Goal: Task Accomplishment & Management: Use online tool/utility

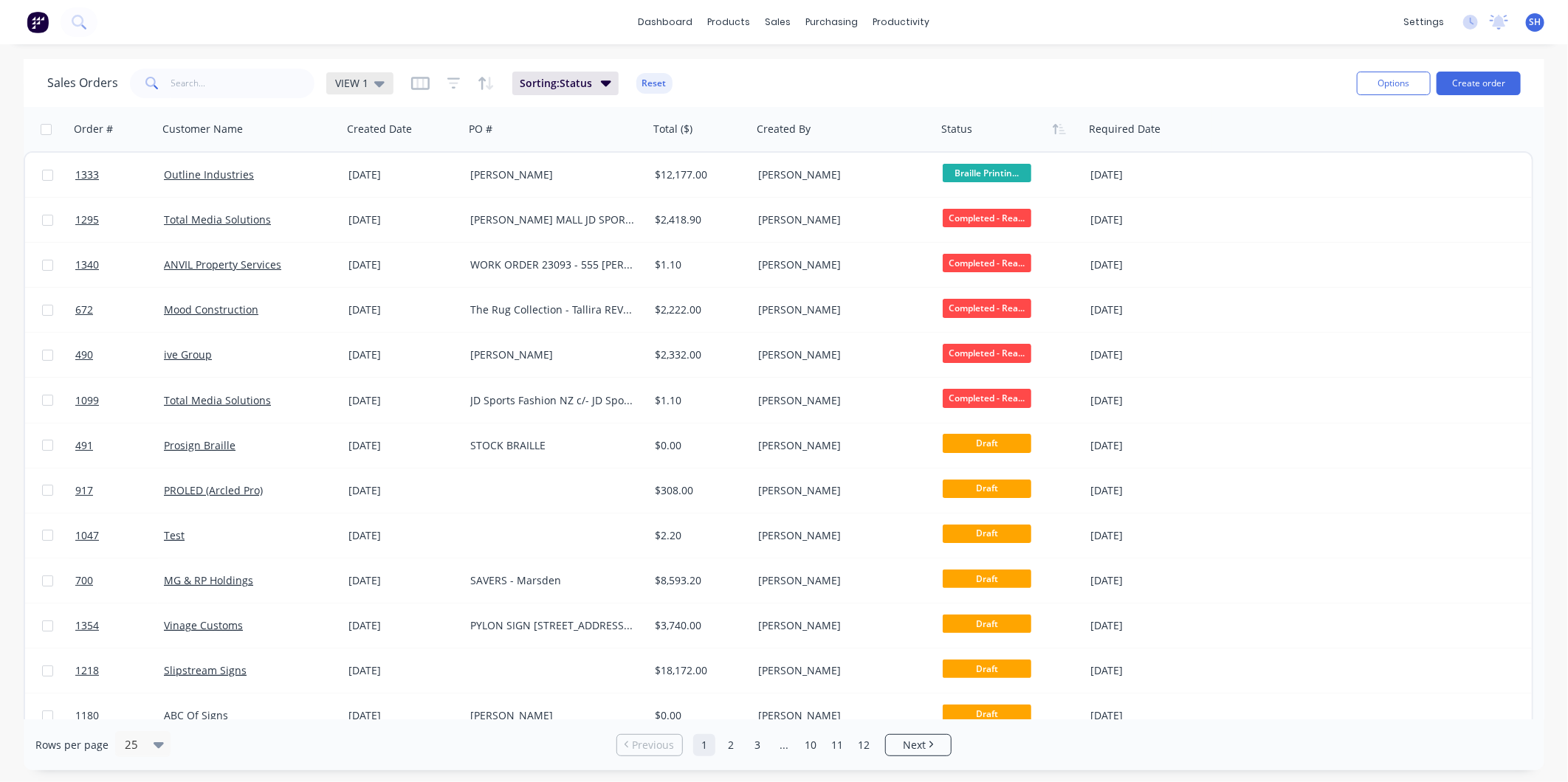
click at [376, 79] on icon at bounding box center [379, 84] width 10 height 16
click at [412, 290] on button "To be Invoiced" at bounding box center [414, 297] width 168 height 17
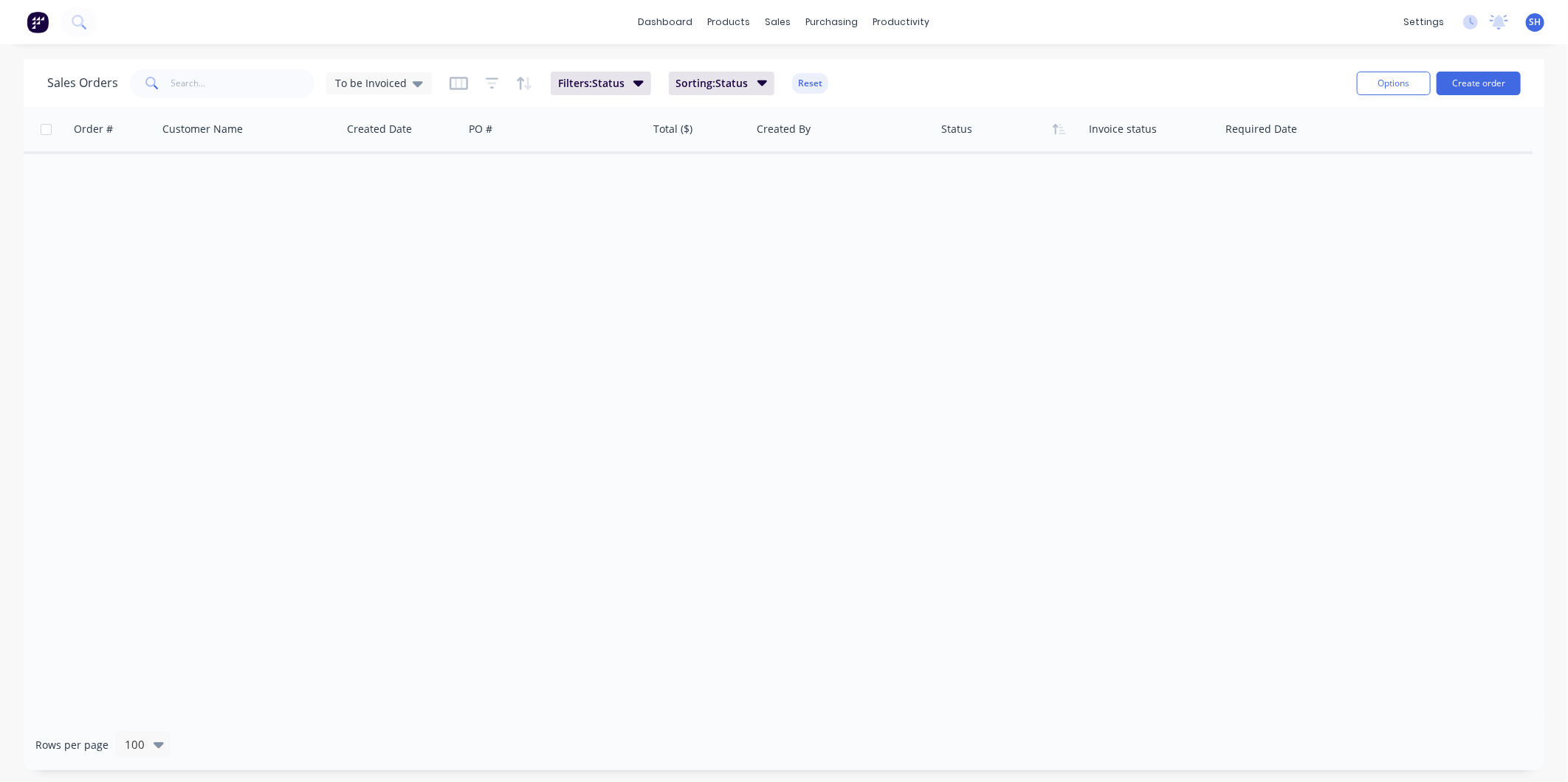
click at [408, 290] on div "Order # Customer Name Created Date PO # Total ($) Created By Status Invoice sta…" at bounding box center [783, 413] width 1520 height 613
click at [815, 67] on div "Sales Orders" at bounding box center [833, 70] width 60 height 13
click at [419, 84] on div "To be Invoiced" at bounding box center [378, 83] width 105 height 22
click at [395, 224] on div "VIEW 1 (Default) edit" at bounding box center [429, 238] width 198 height 30
click at [393, 233] on button "VIEW 1 (Default)" at bounding box center [414, 238] width 168 height 17
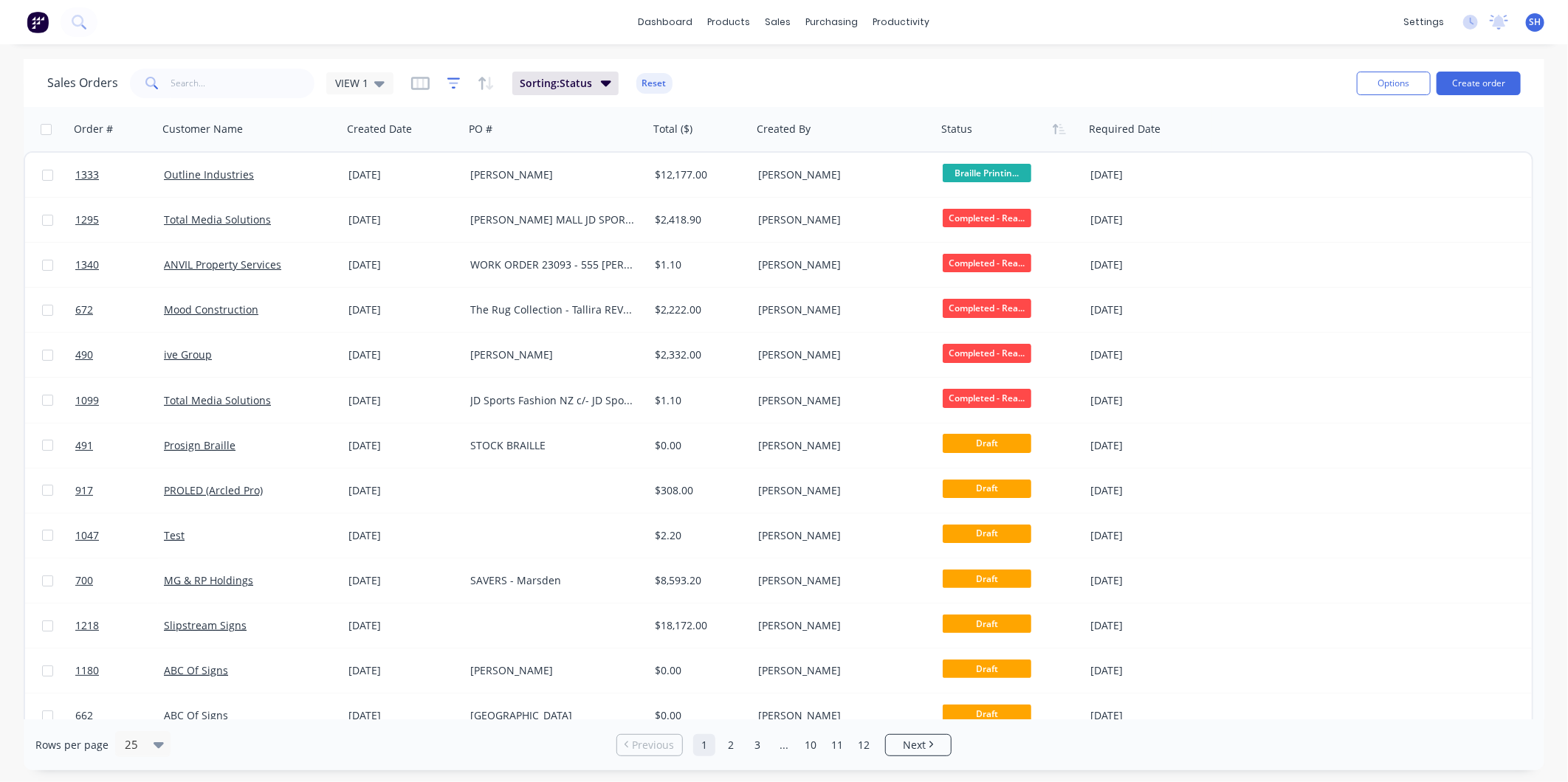
click at [453, 85] on icon "button" at bounding box center [454, 83] width 14 height 14
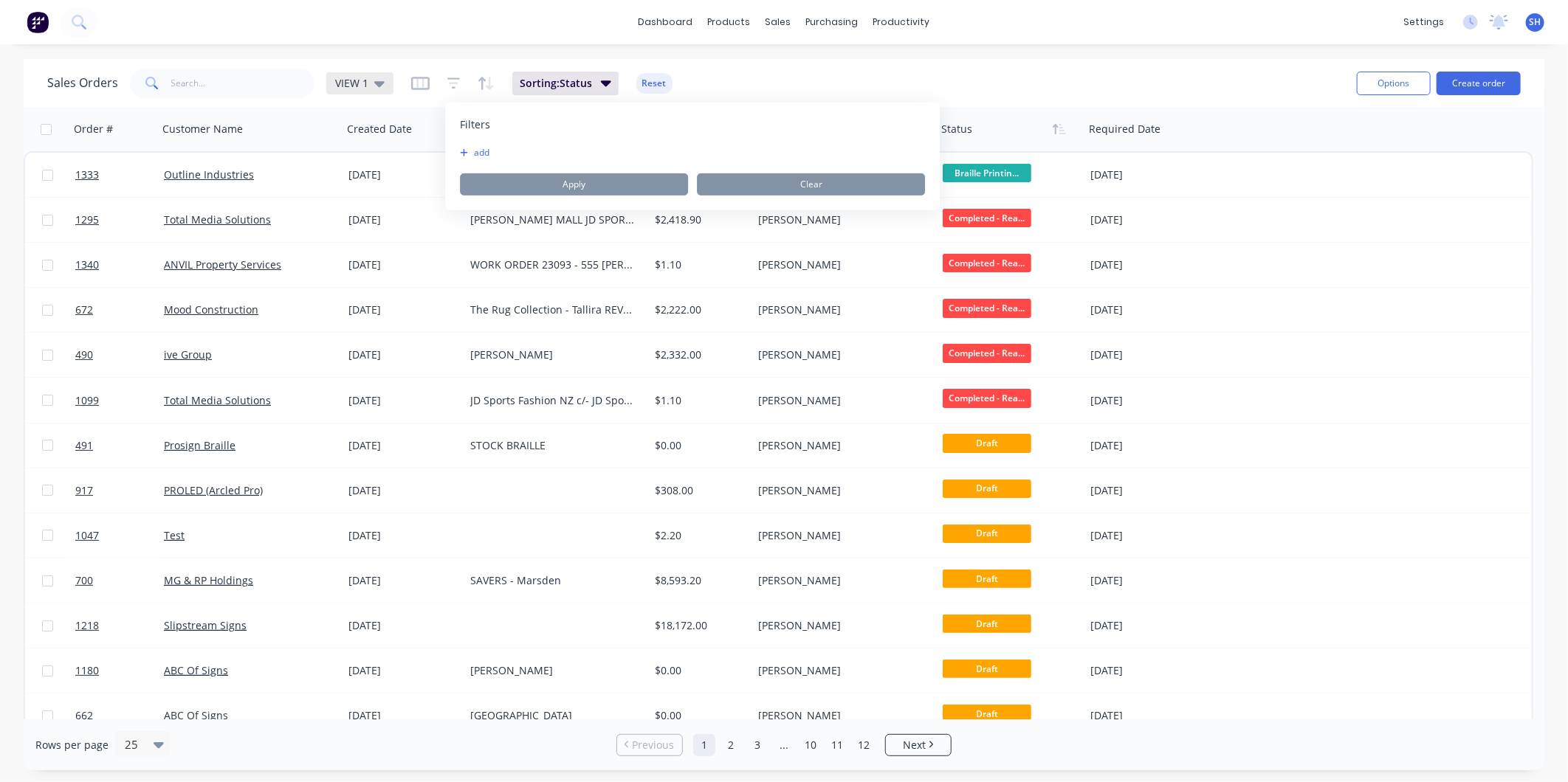
click at [376, 83] on icon at bounding box center [379, 84] width 10 height 6
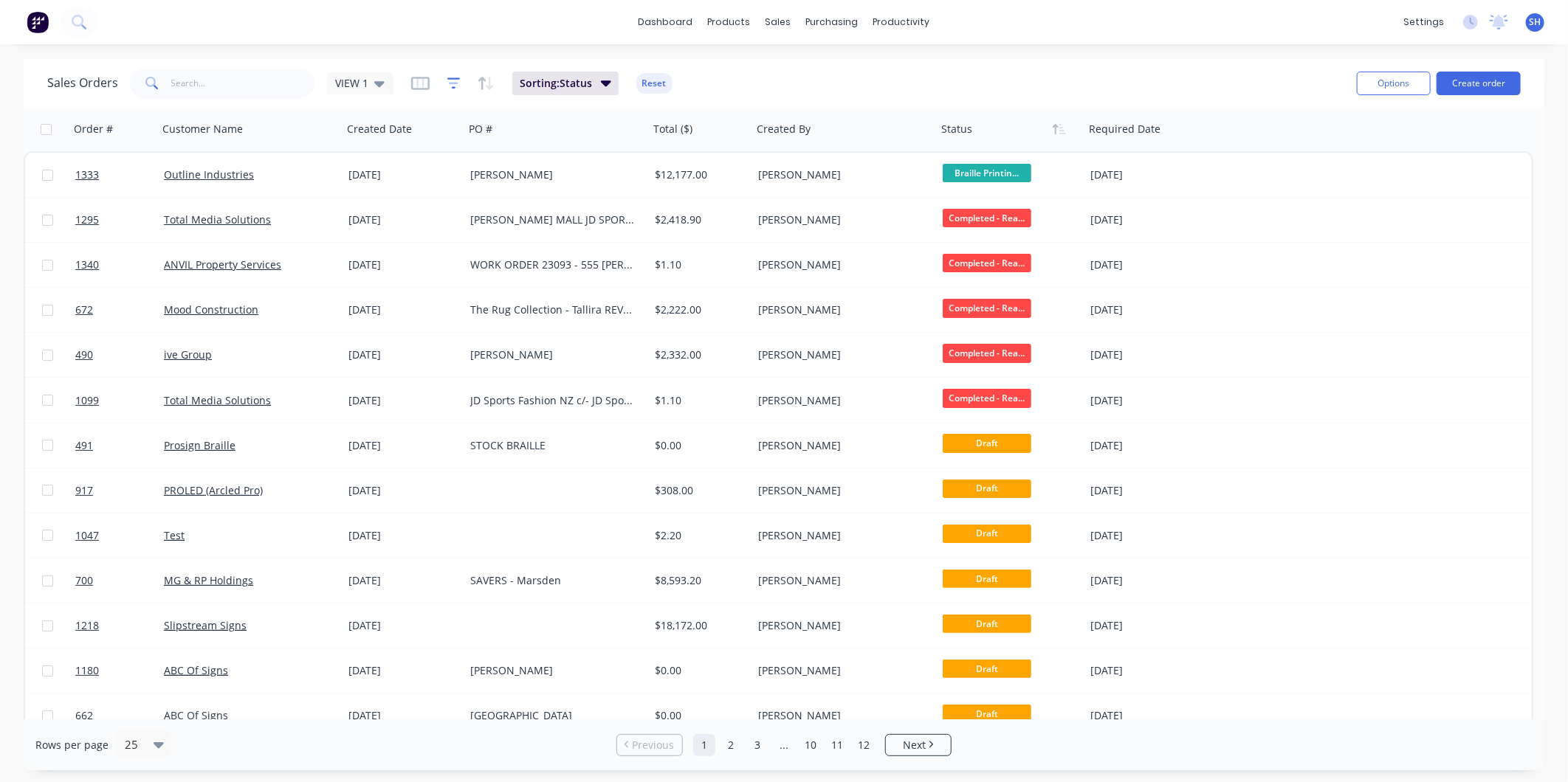
click at [455, 76] on icon "button" at bounding box center [454, 83] width 14 height 14
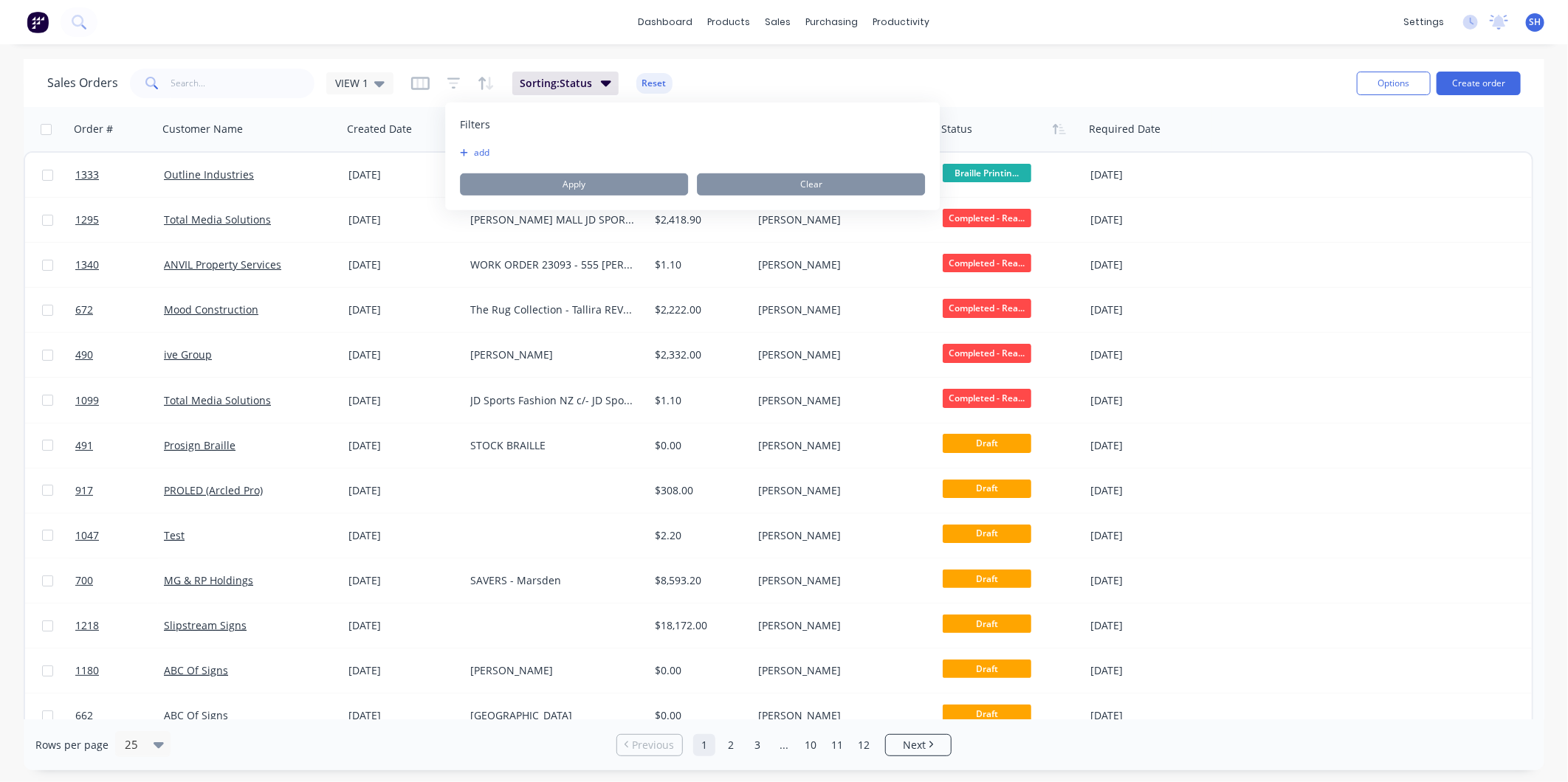
click at [480, 156] on button "add" at bounding box center [478, 152] width 37 height 12
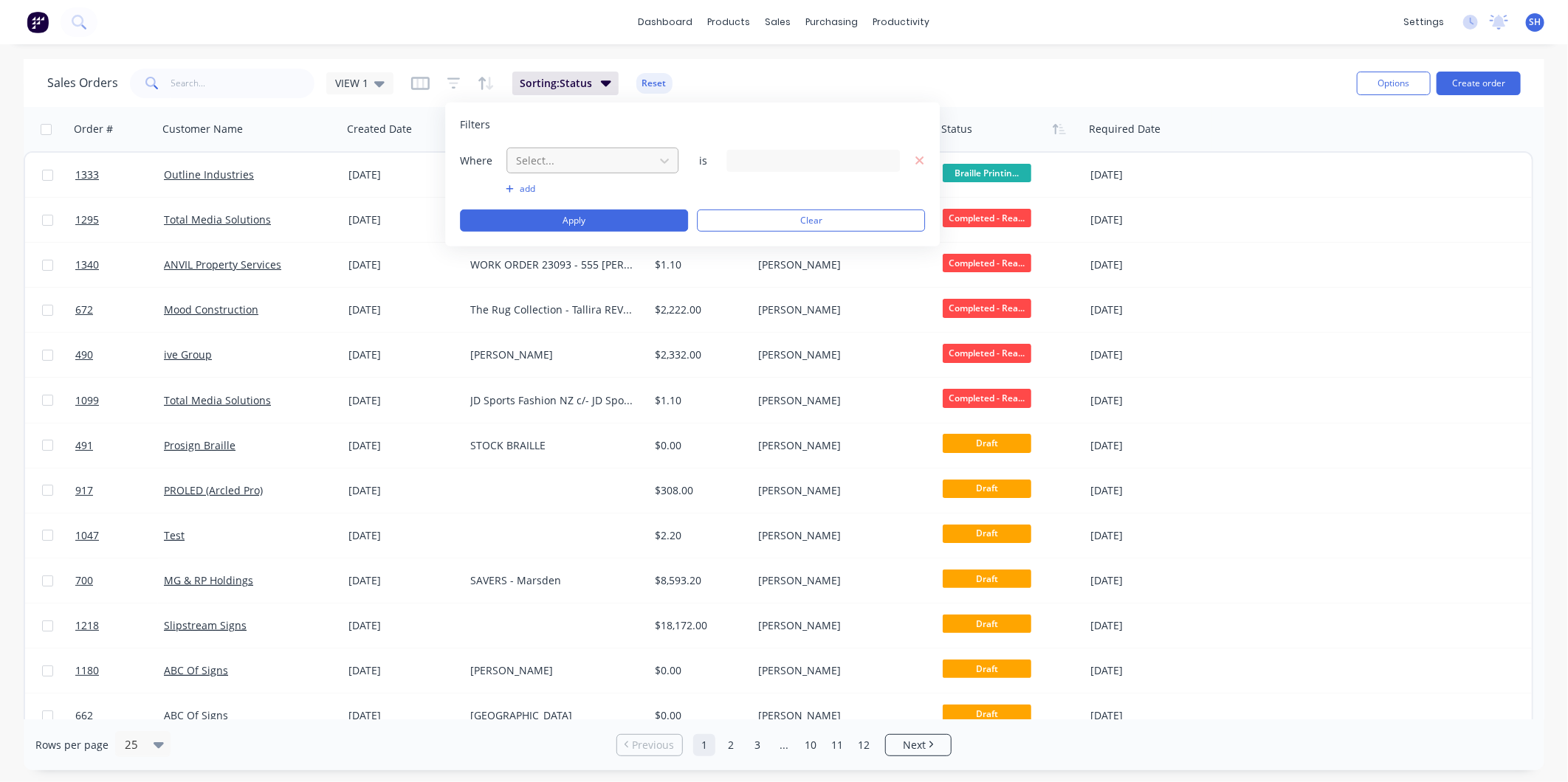
click at [554, 163] on div at bounding box center [580, 160] width 132 height 18
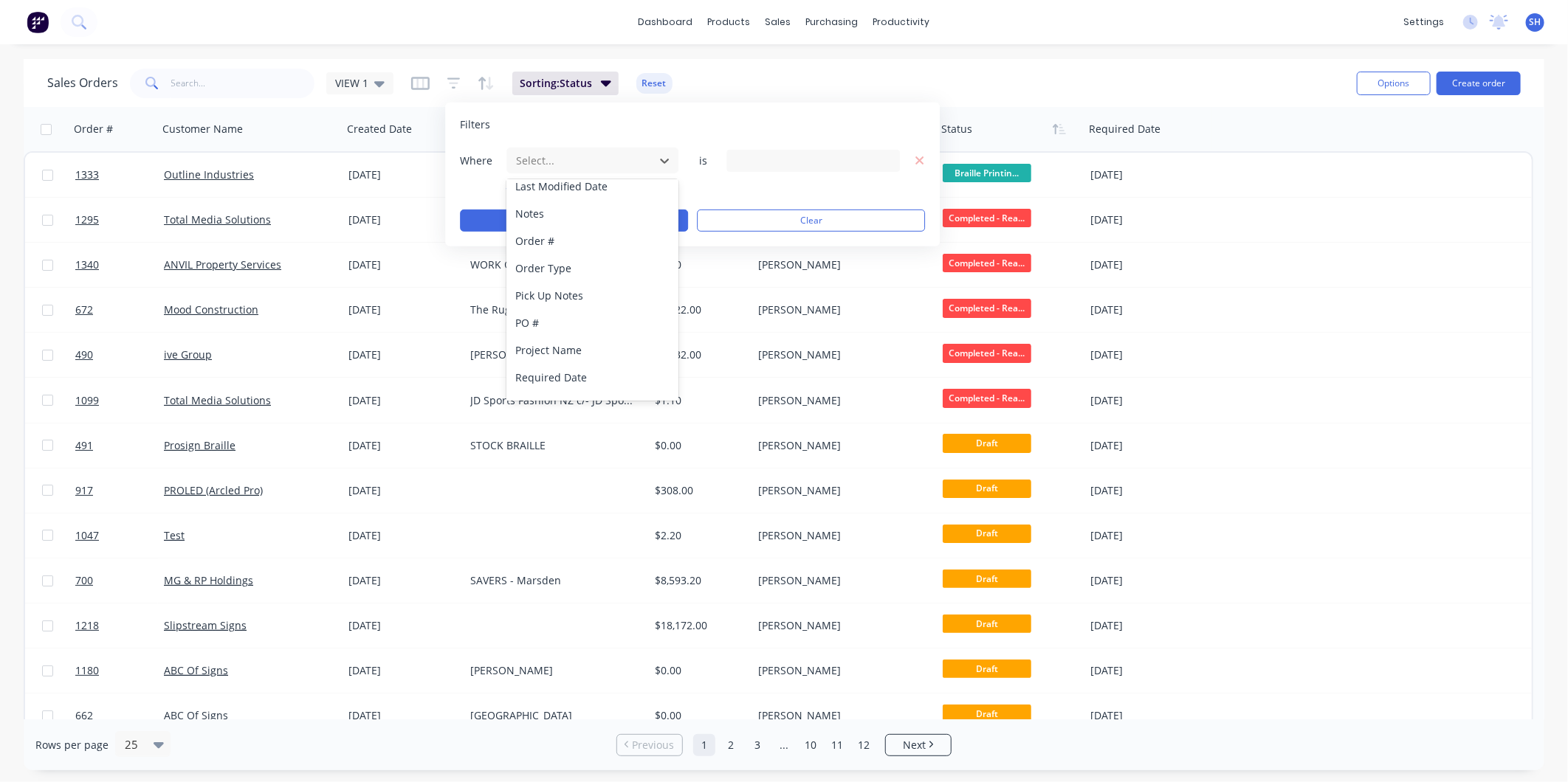
scroll to position [384, 0]
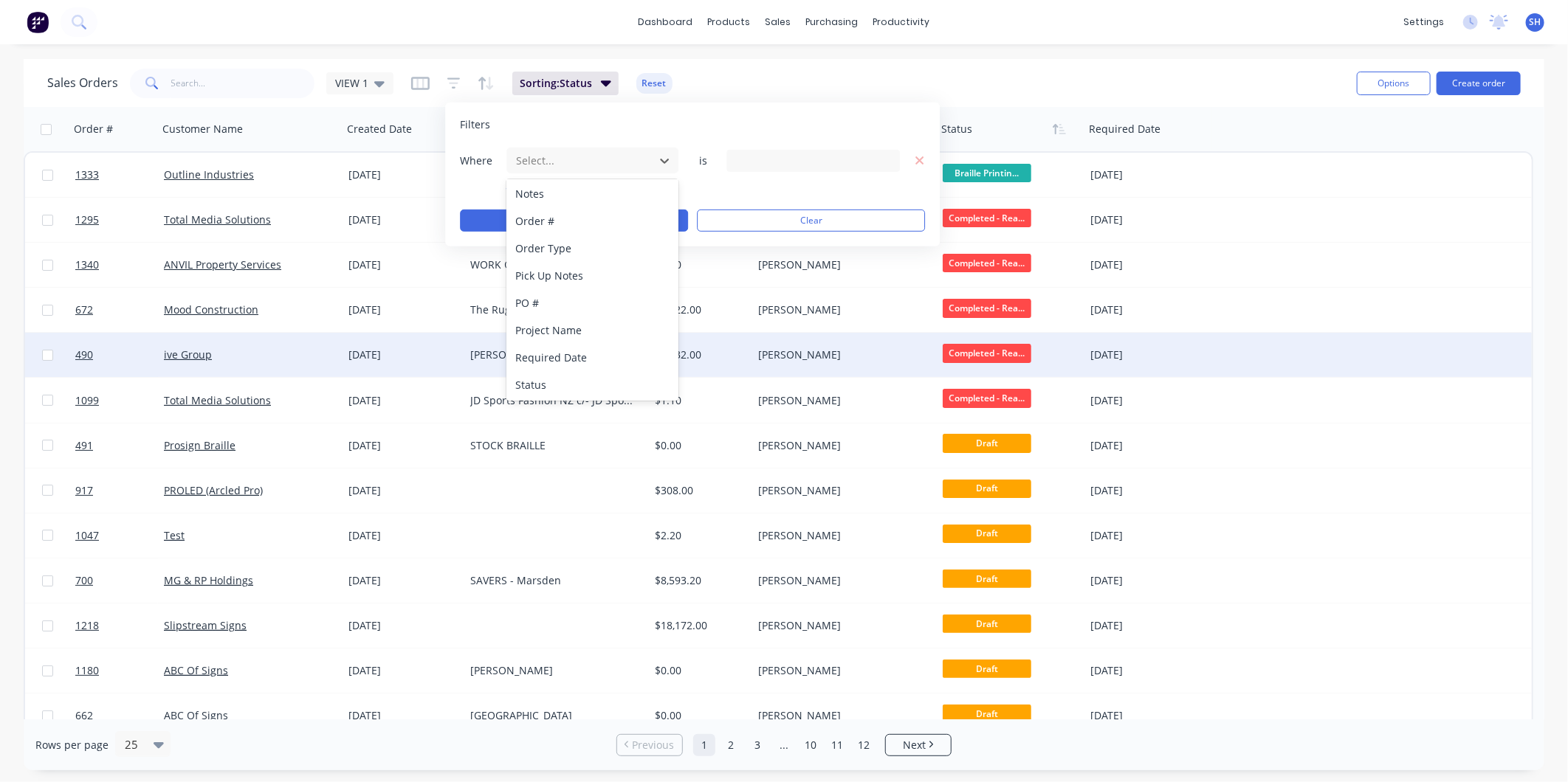
click at [593, 378] on div "Status" at bounding box center [591, 384] width 172 height 27
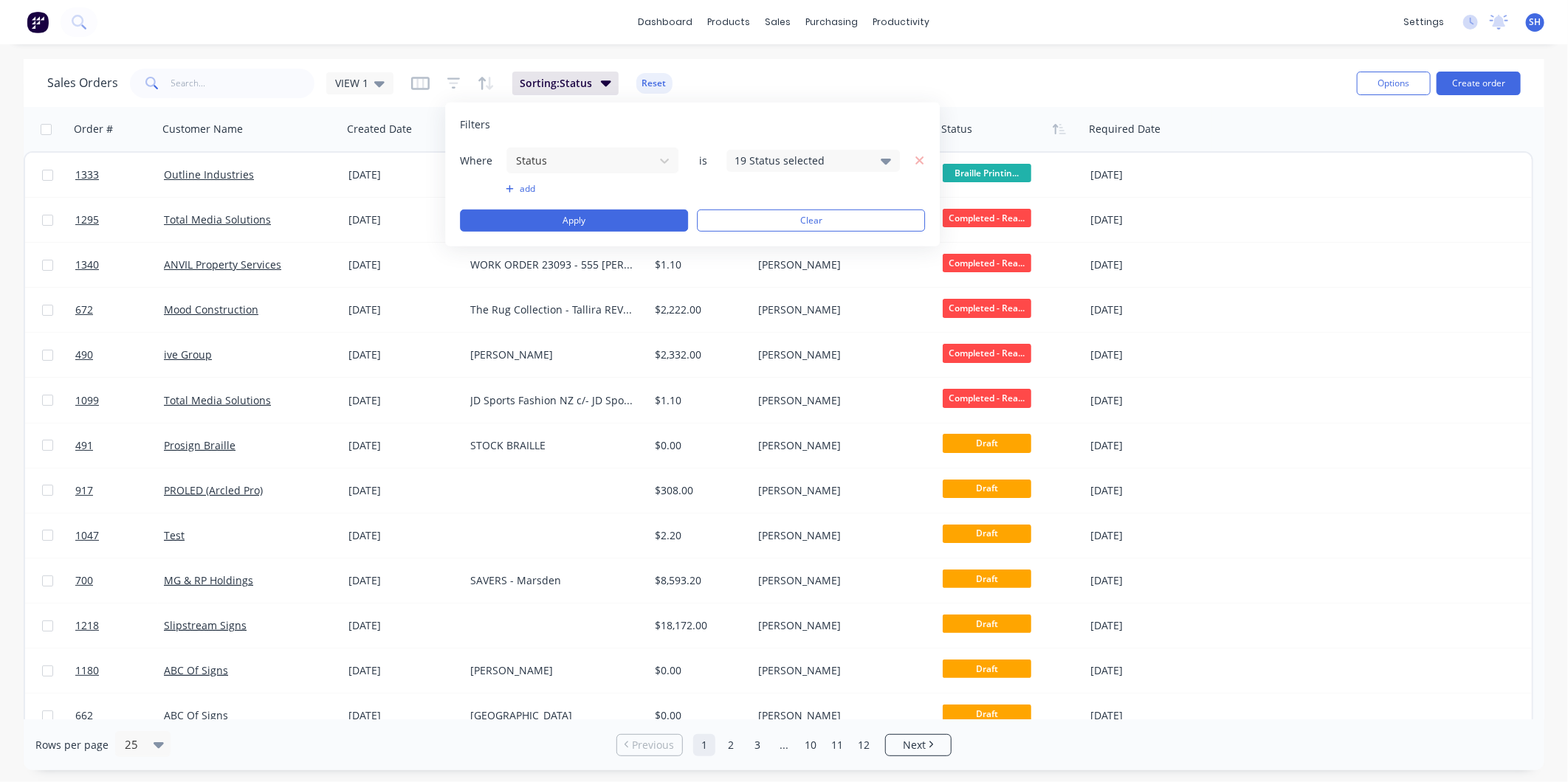
click at [883, 157] on icon at bounding box center [886, 160] width 10 height 16
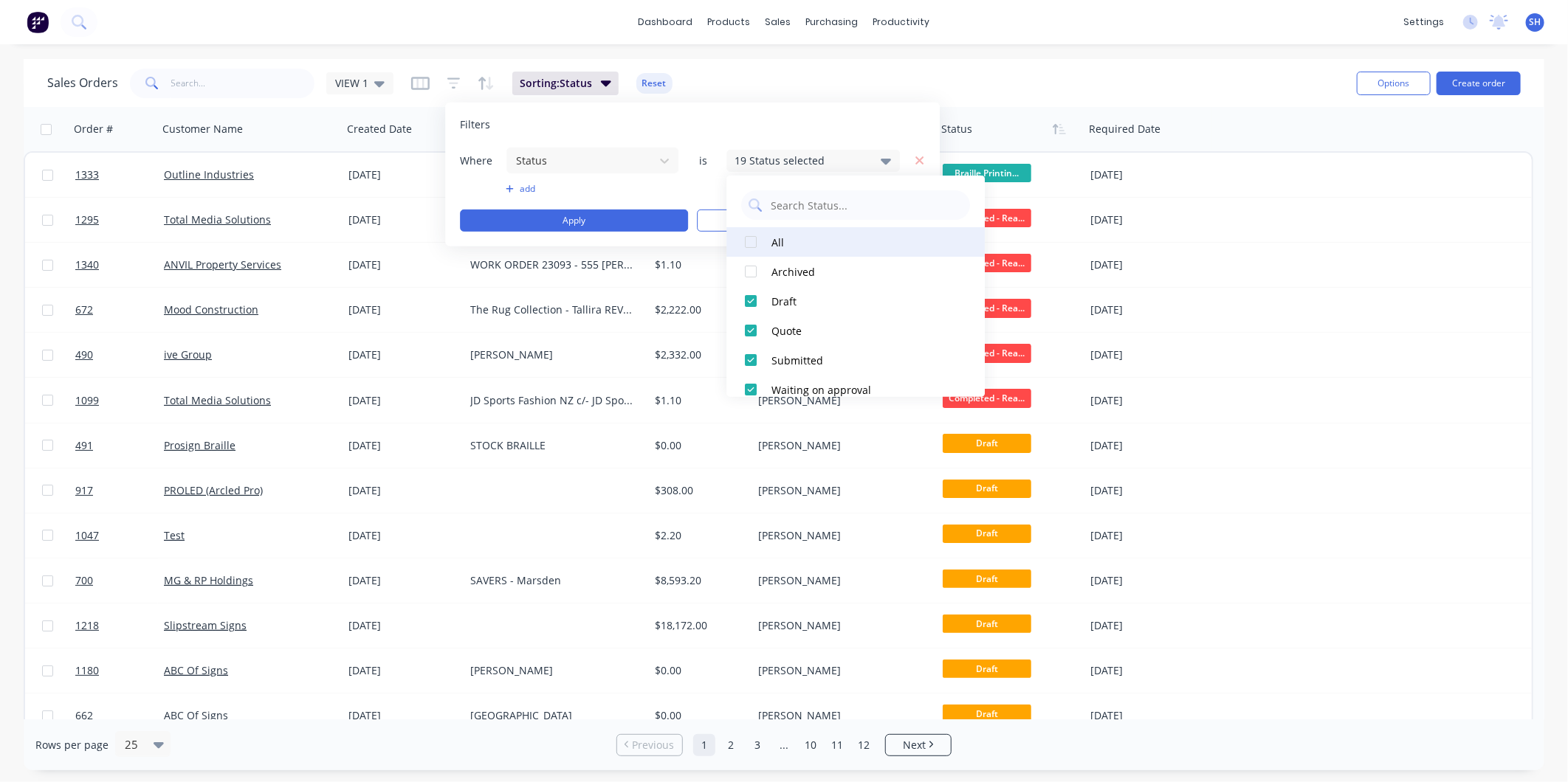
click at [750, 244] on div at bounding box center [750, 242] width 30 height 30
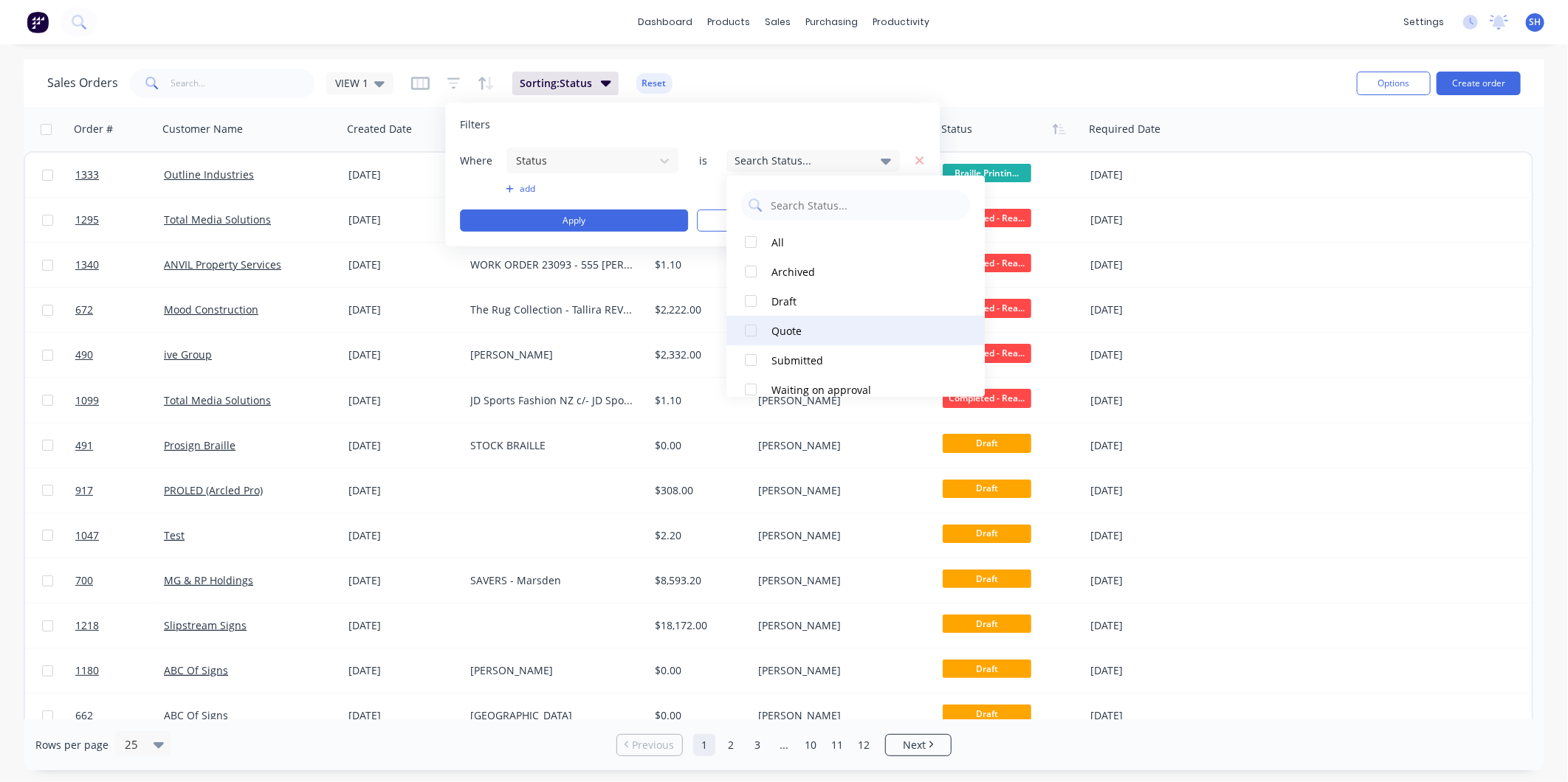
scroll to position [82, 0]
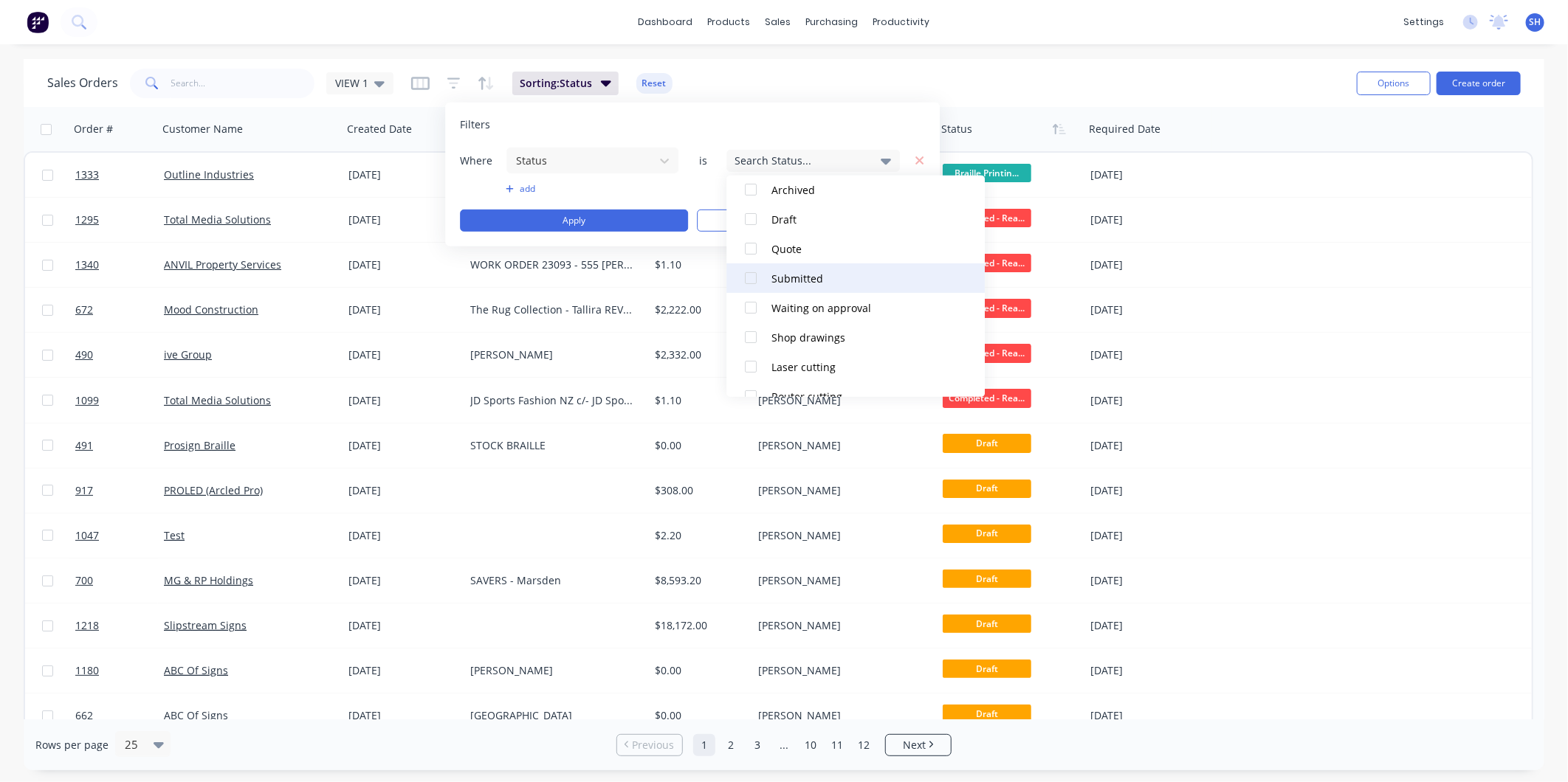
click at [753, 281] on div at bounding box center [750, 278] width 30 height 30
click at [749, 307] on div at bounding box center [750, 308] width 30 height 30
click at [754, 336] on div at bounding box center [750, 337] width 30 height 30
click at [751, 363] on div at bounding box center [750, 366] width 30 height 30
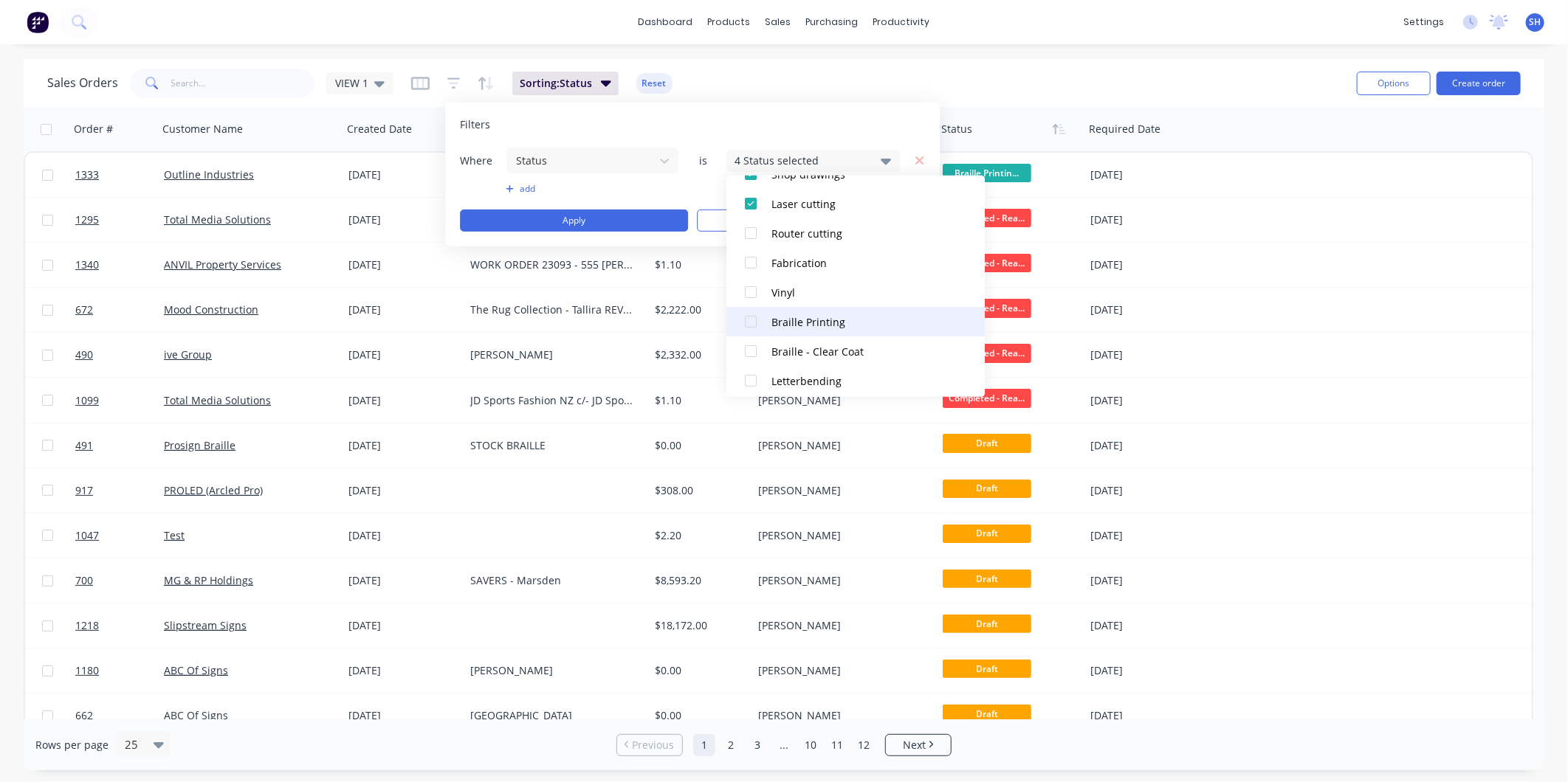
scroll to position [246, 0]
click at [751, 231] on div at bounding box center [750, 232] width 30 height 30
click at [751, 263] on div at bounding box center [750, 262] width 30 height 30
click at [749, 289] on div at bounding box center [750, 291] width 30 height 30
click at [752, 316] on div at bounding box center [750, 320] width 30 height 30
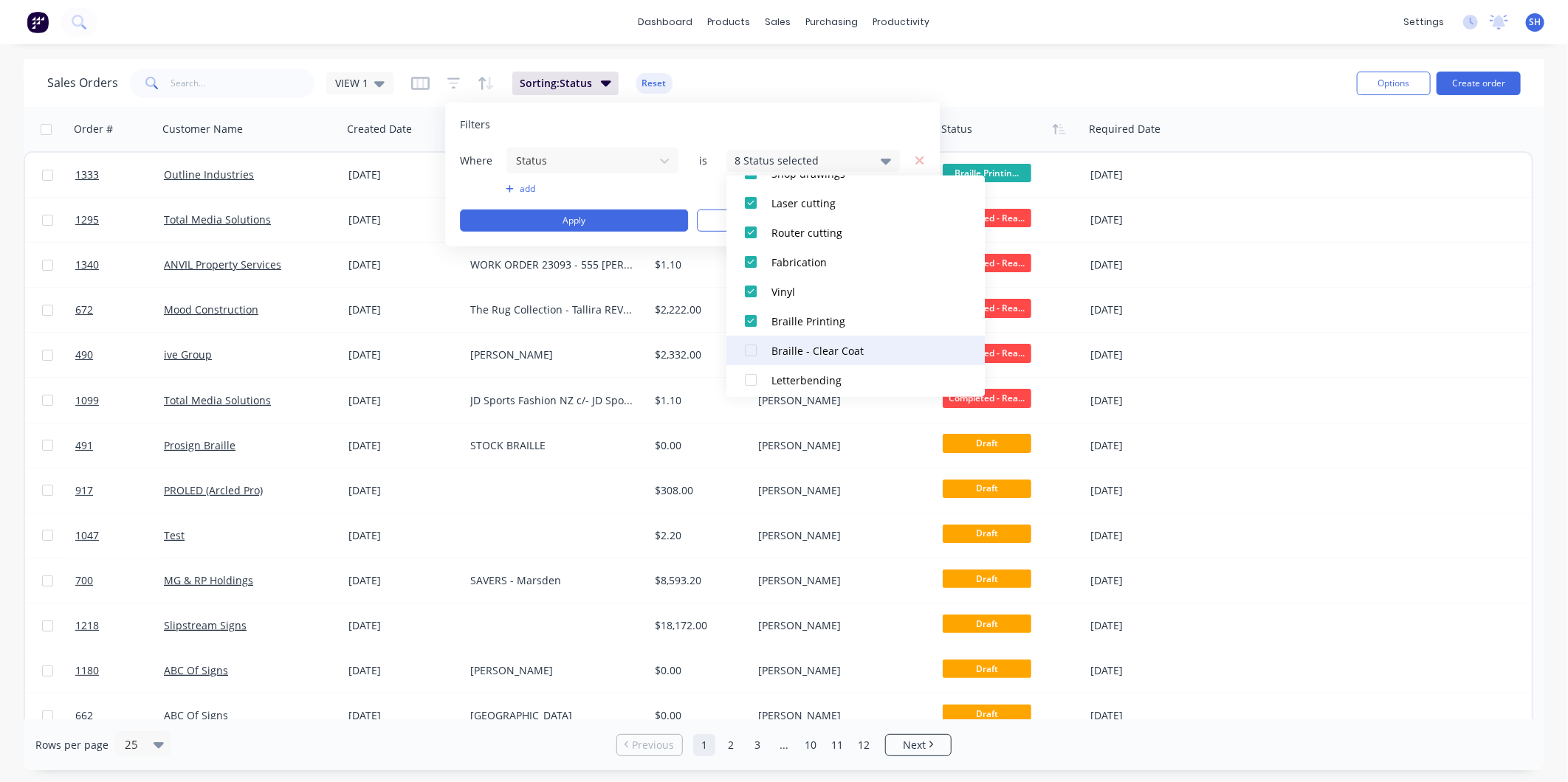
click at [750, 346] on div at bounding box center [750, 350] width 30 height 30
click at [750, 375] on div at bounding box center [750, 380] width 30 height 30
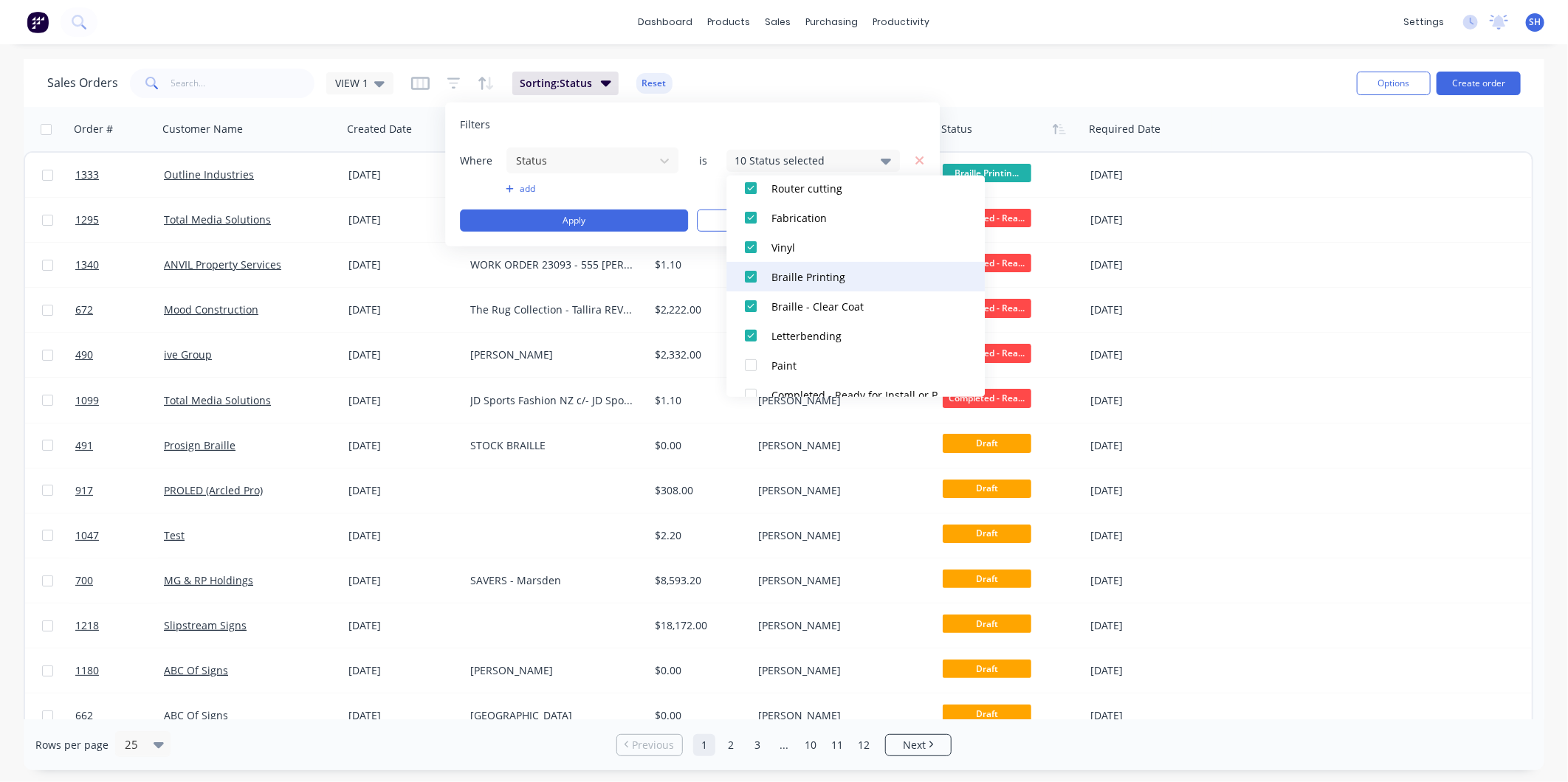
scroll to position [409, 0]
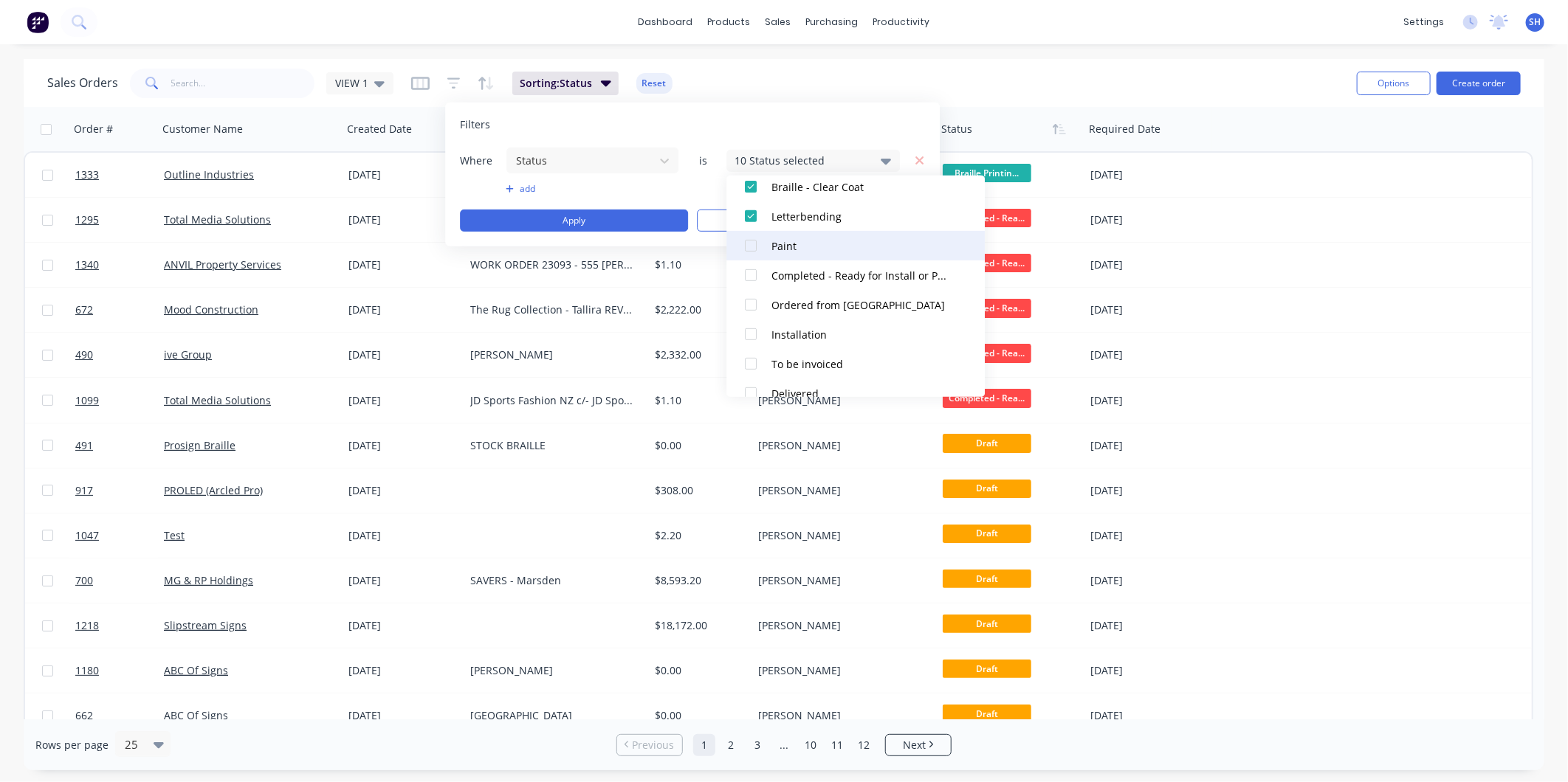
click at [748, 242] on div at bounding box center [750, 246] width 30 height 30
click at [753, 270] on div at bounding box center [750, 274] width 30 height 30
click at [752, 305] on div at bounding box center [750, 304] width 30 height 30
click at [752, 336] on div at bounding box center [750, 334] width 30 height 30
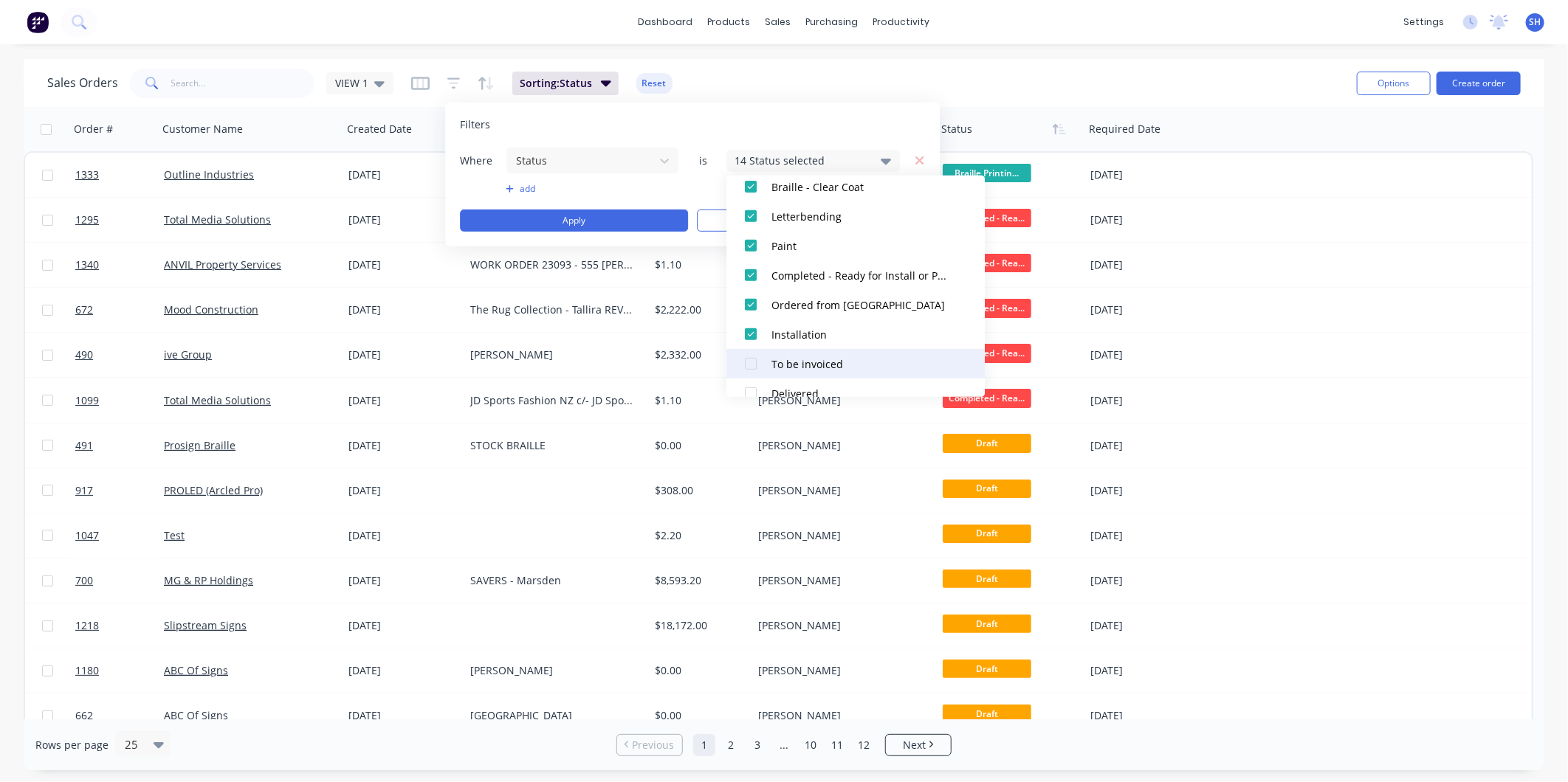
click at [753, 362] on div at bounding box center [750, 364] width 30 height 30
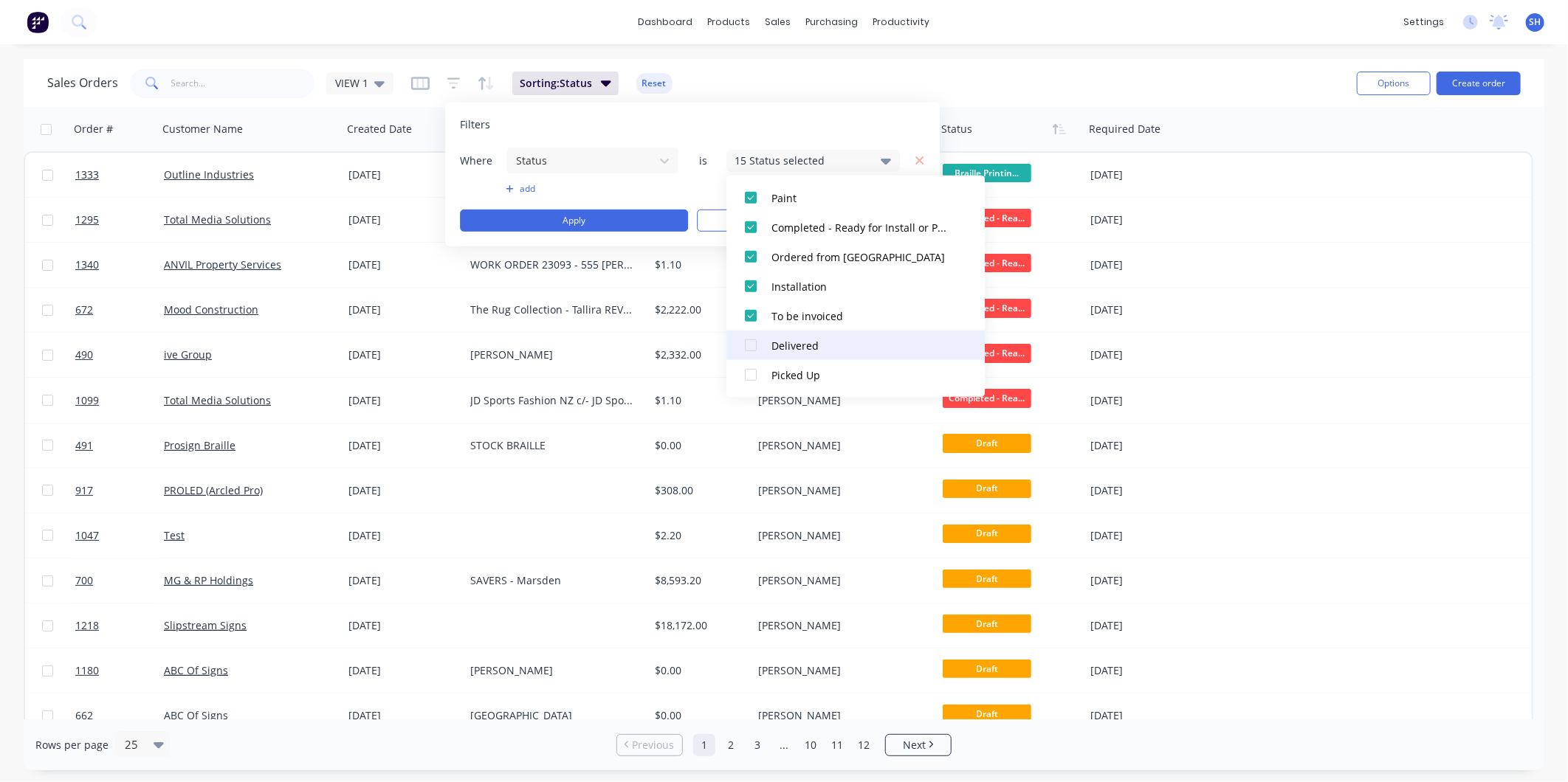
click at [753, 342] on div at bounding box center [750, 345] width 30 height 30
click at [751, 375] on div at bounding box center [750, 374] width 30 height 30
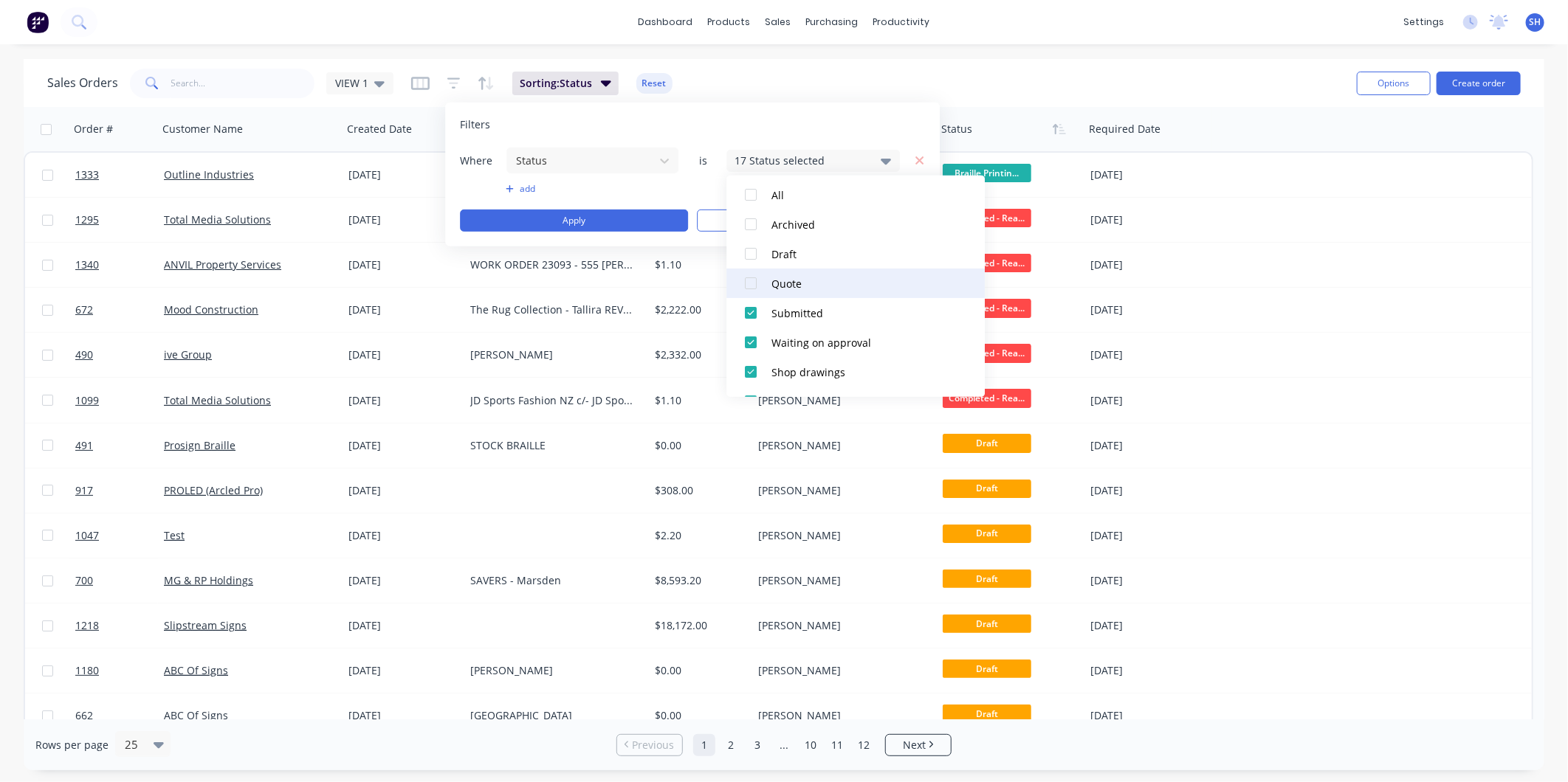
scroll to position [0, 0]
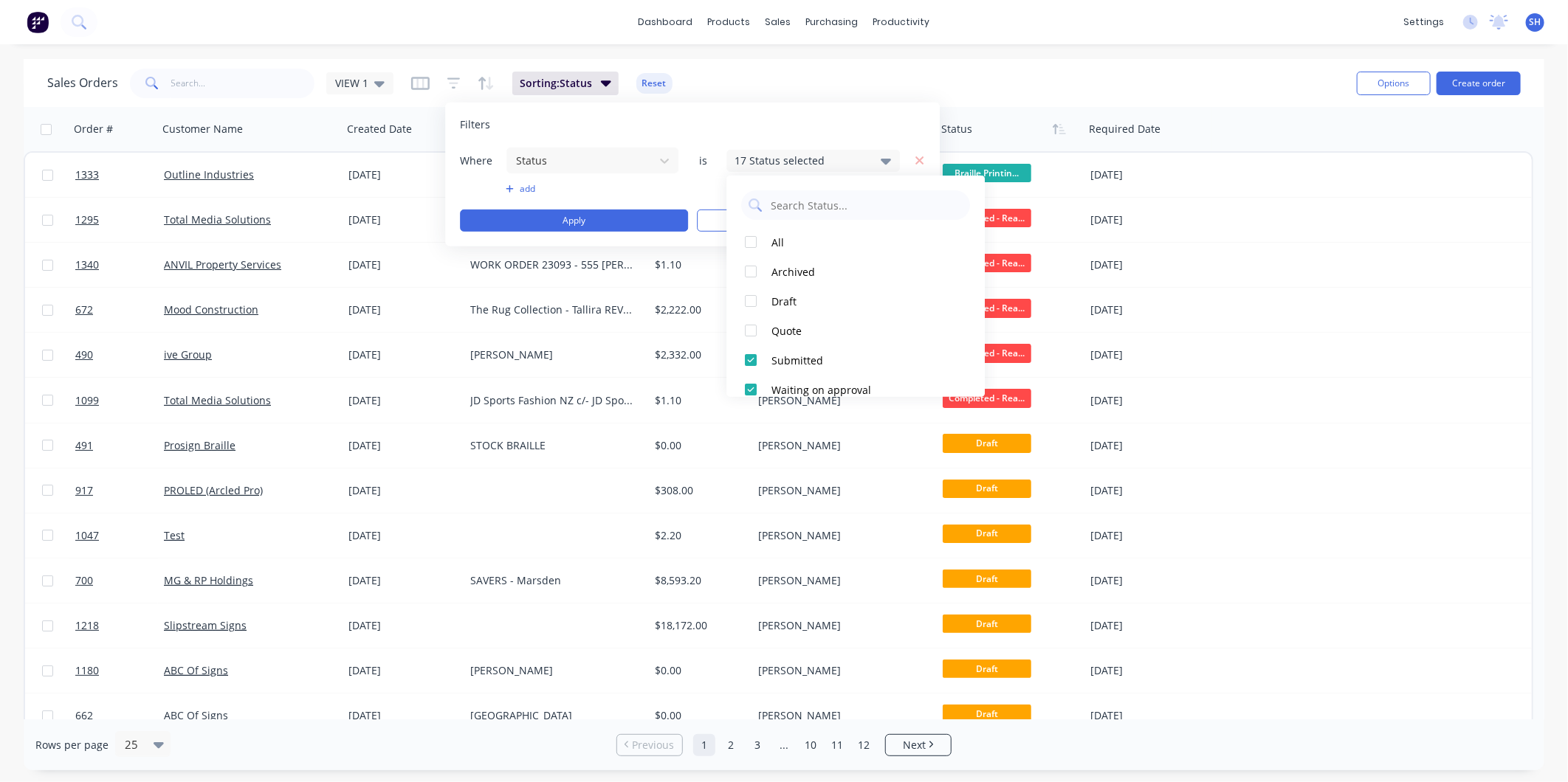
click at [706, 133] on div "Filters Where Status is 17 Status selected add Apply Clear" at bounding box center [691, 175] width 494 height 144
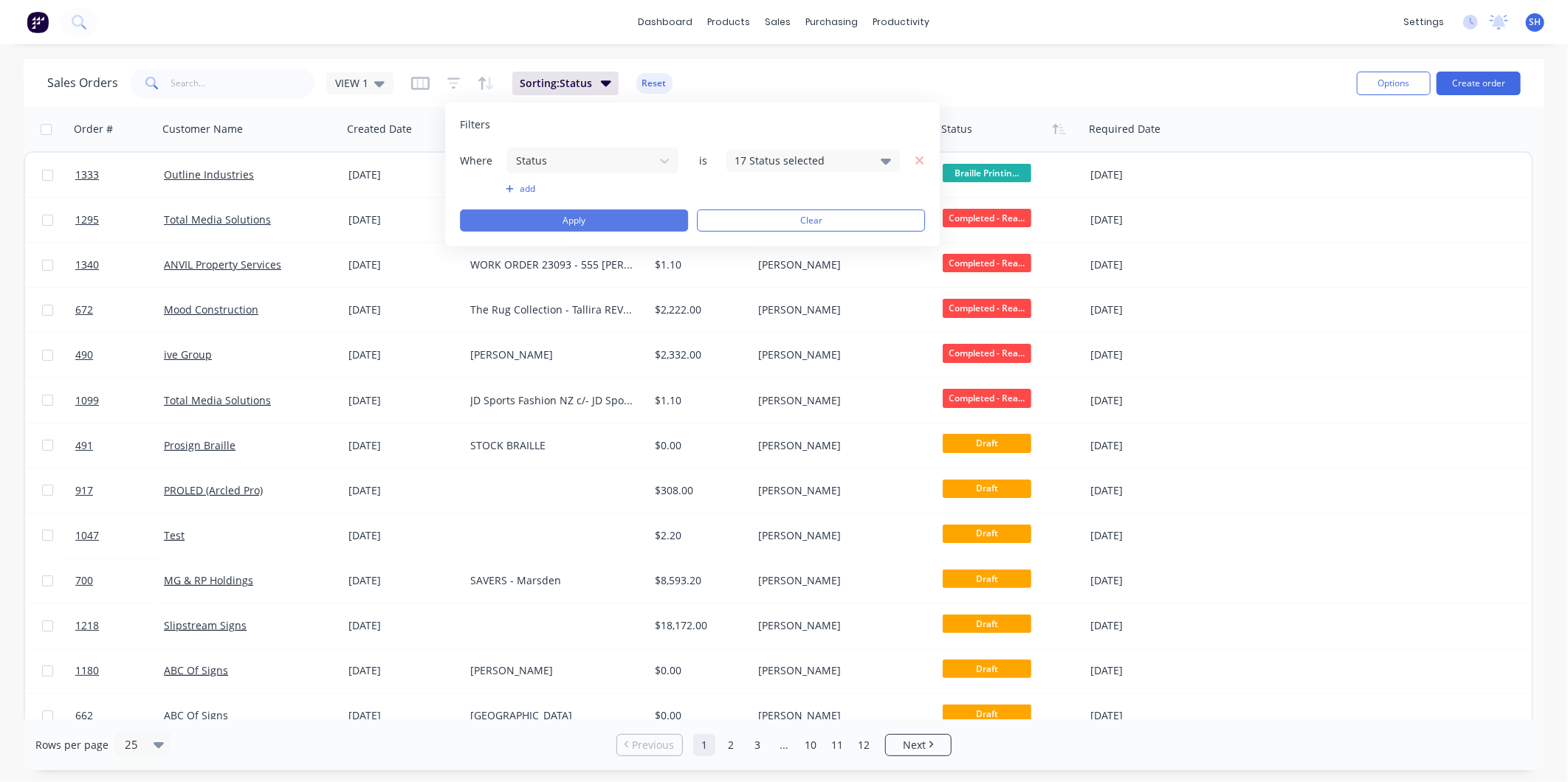
click at [603, 219] on button "Apply" at bounding box center [573, 220] width 228 height 22
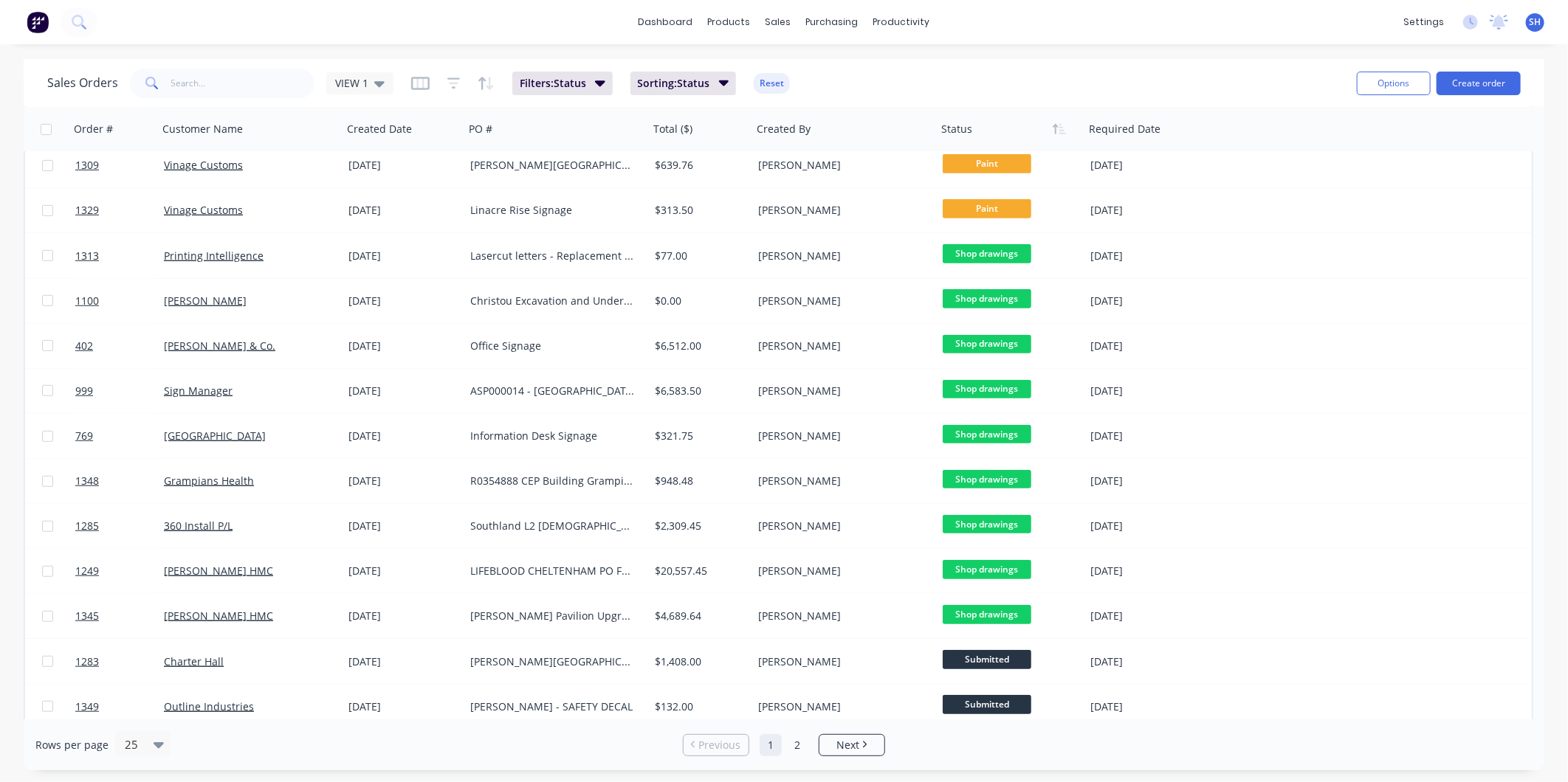
scroll to position [559, 0]
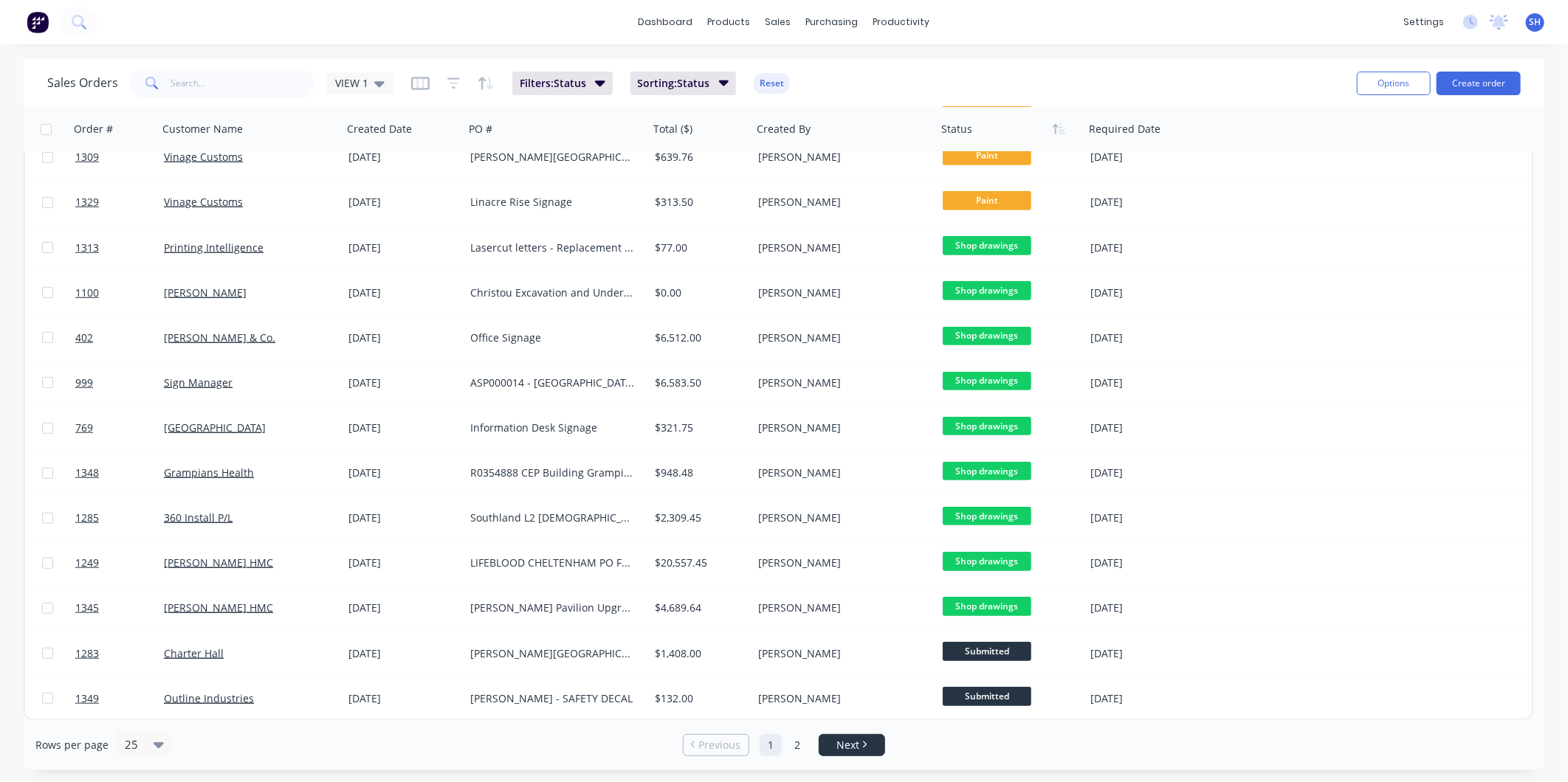
click at [853, 746] on span "Next" at bounding box center [847, 745] width 23 height 14
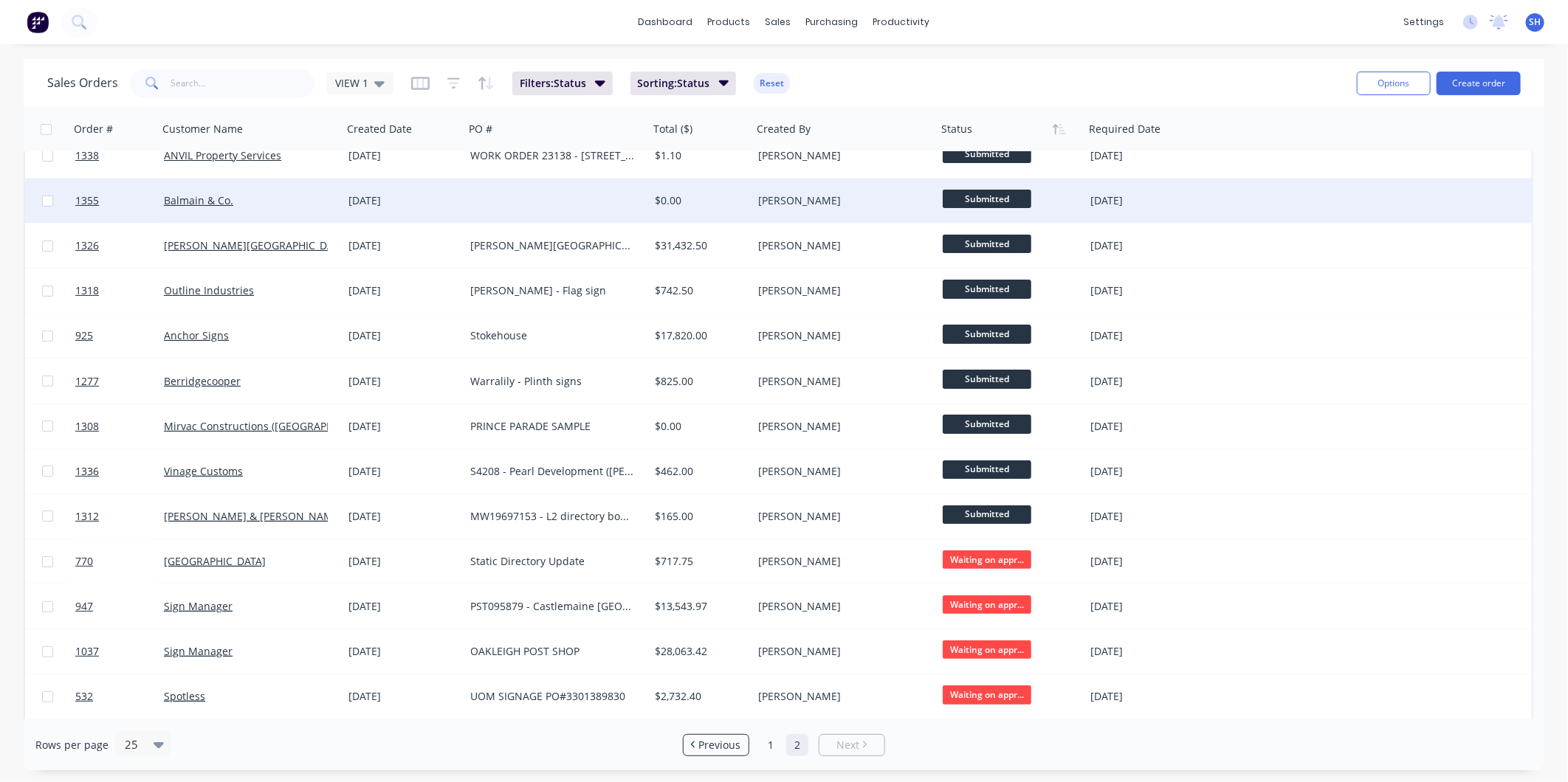
scroll to position [0, 0]
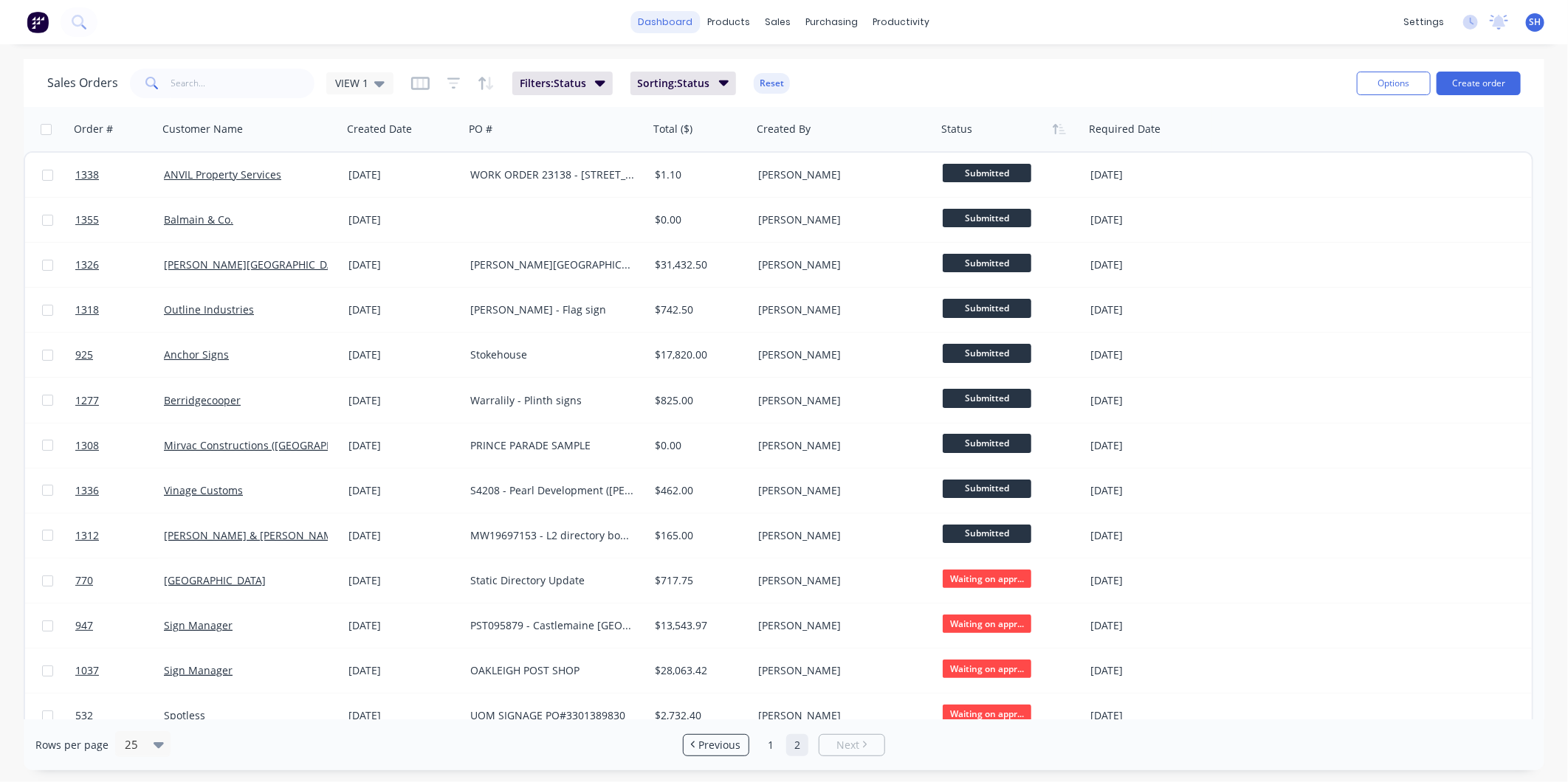
click at [673, 14] on link "dashboard" at bounding box center [665, 22] width 69 height 22
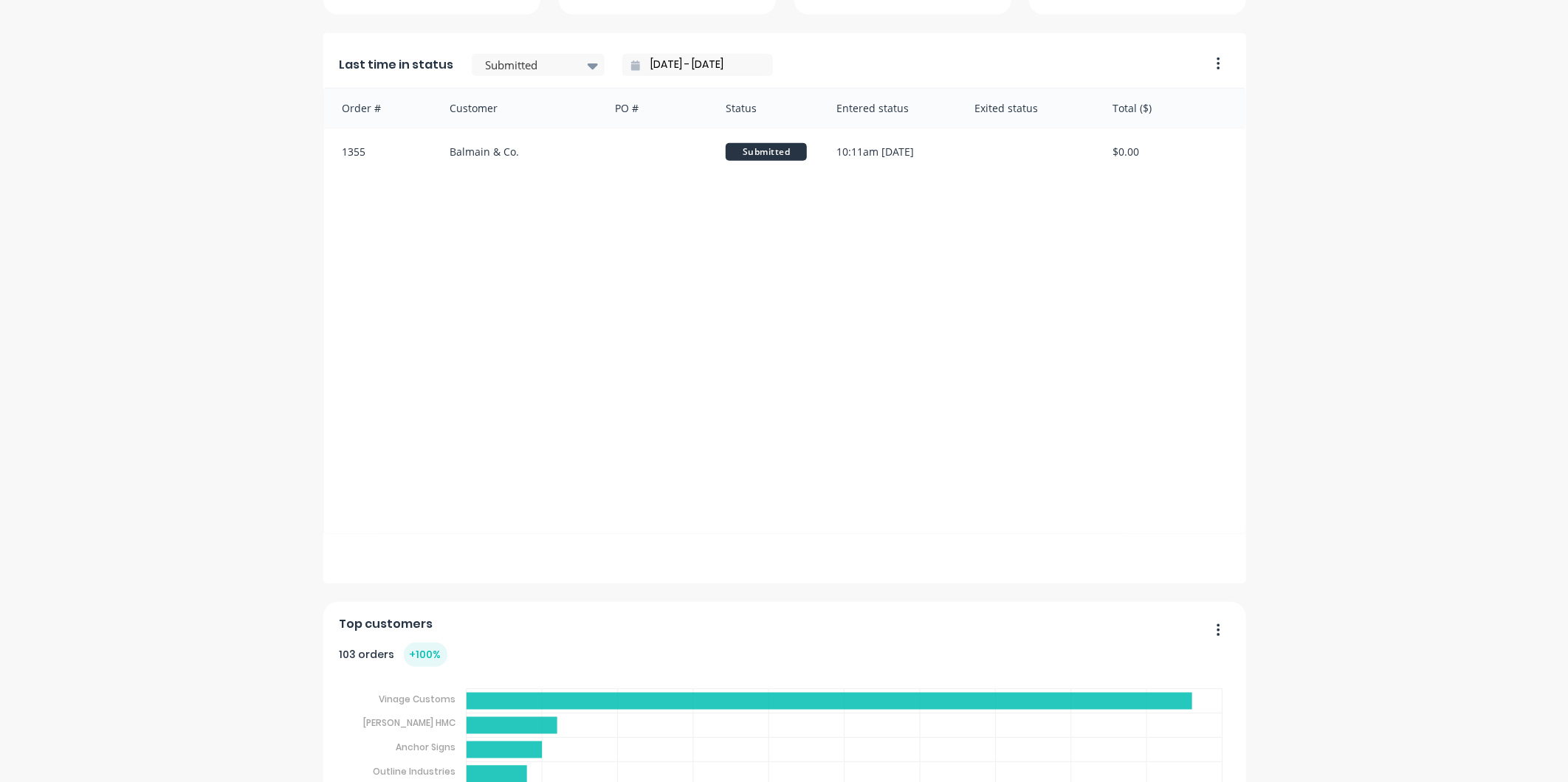
scroll to position [355, 0]
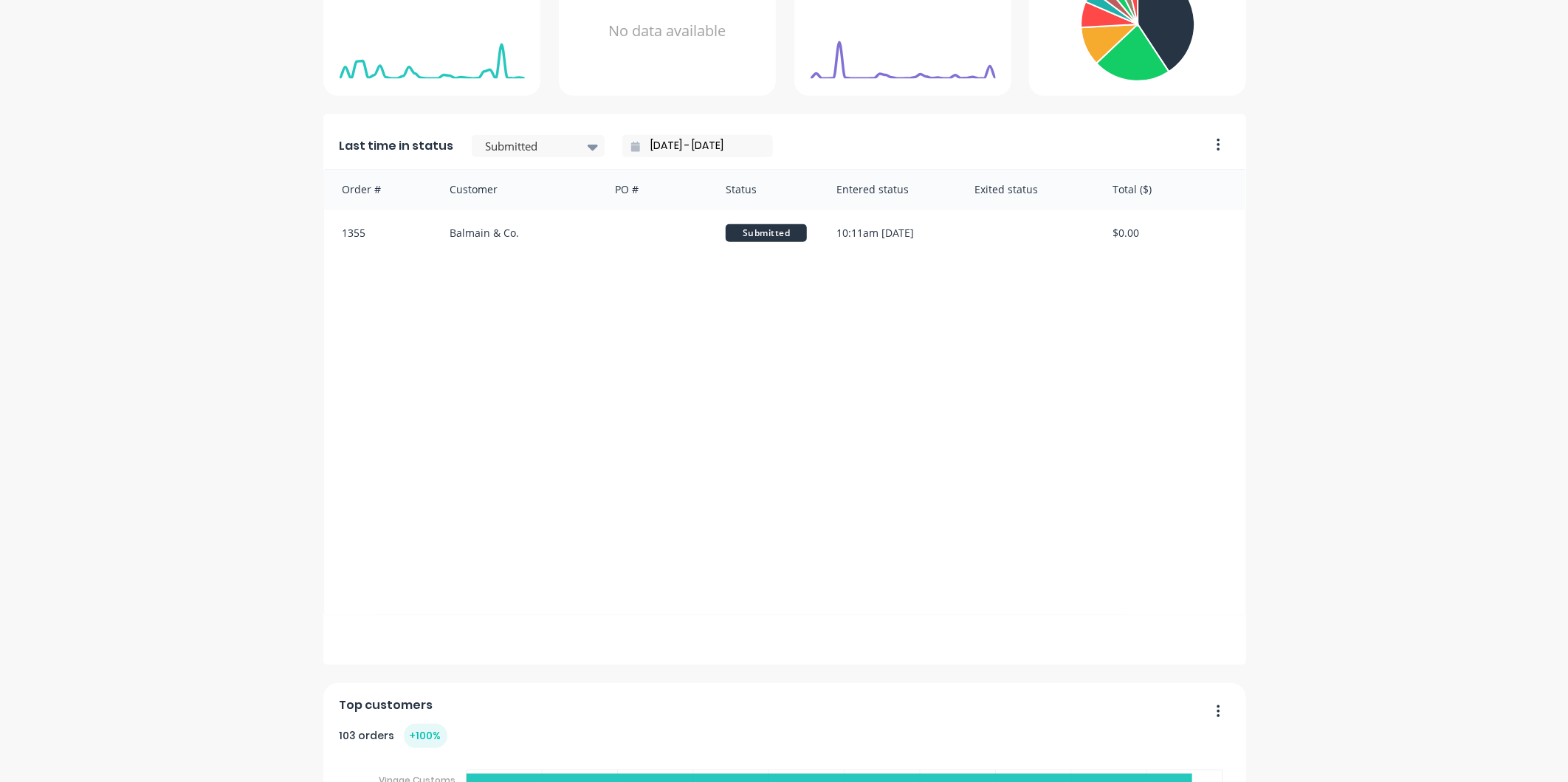
click at [677, 603] on div "Order # Customer PO # Status Entered status Exited status Total ($) 1355 Balmai…" at bounding box center [784, 392] width 923 height 446
click at [1213, 153] on button "button" at bounding box center [1212, 145] width 31 height 22
drag, startPoint x: 1383, startPoint y: 195, endPoint x: 1342, endPoint y: 200, distance: 41.3
click at [1383, 195] on div "City Prosign Create sales order Create purchase order Overview Select... [DATE]…" at bounding box center [784, 564] width 1568 height 1719
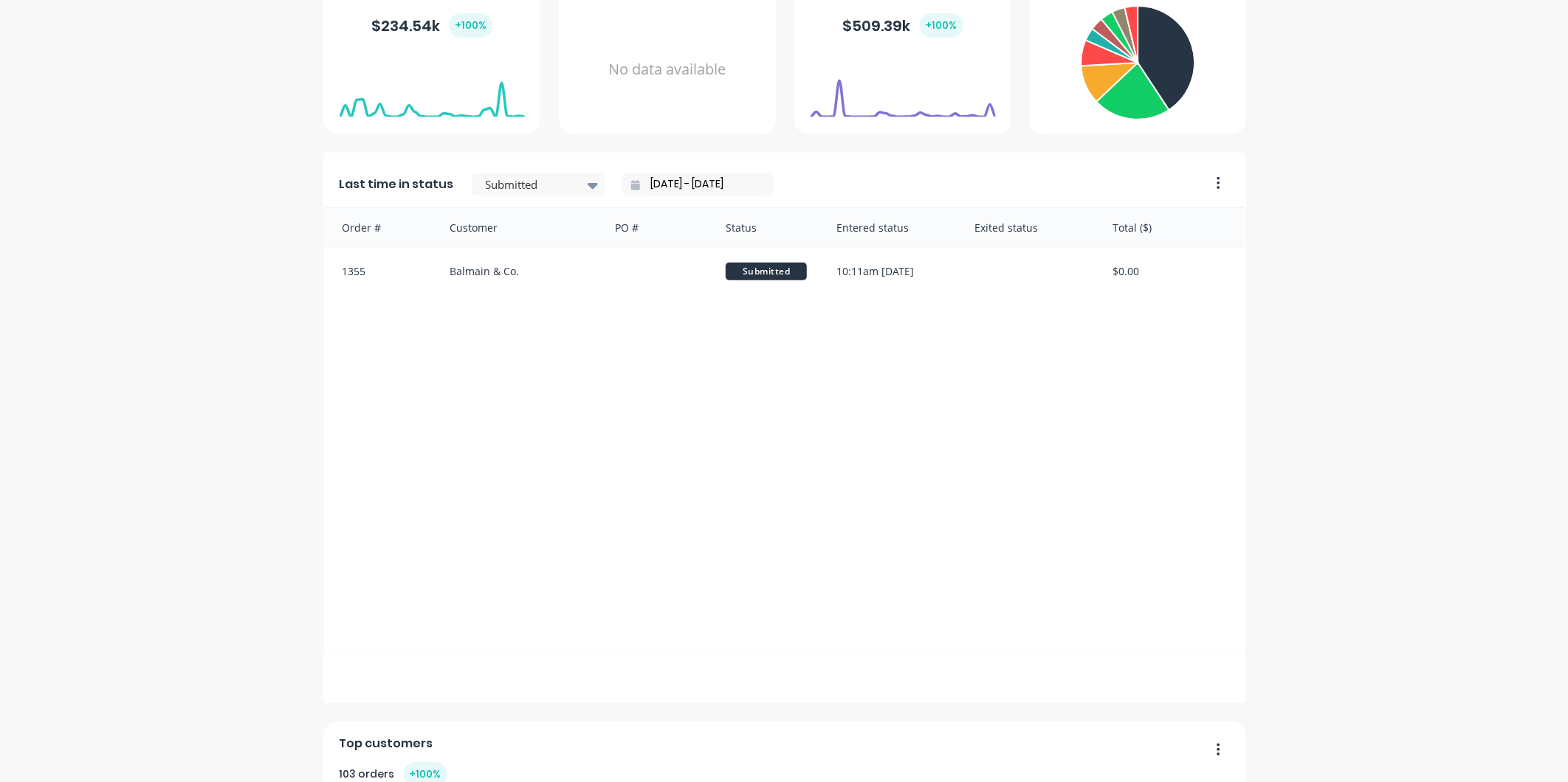
scroll to position [328, 0]
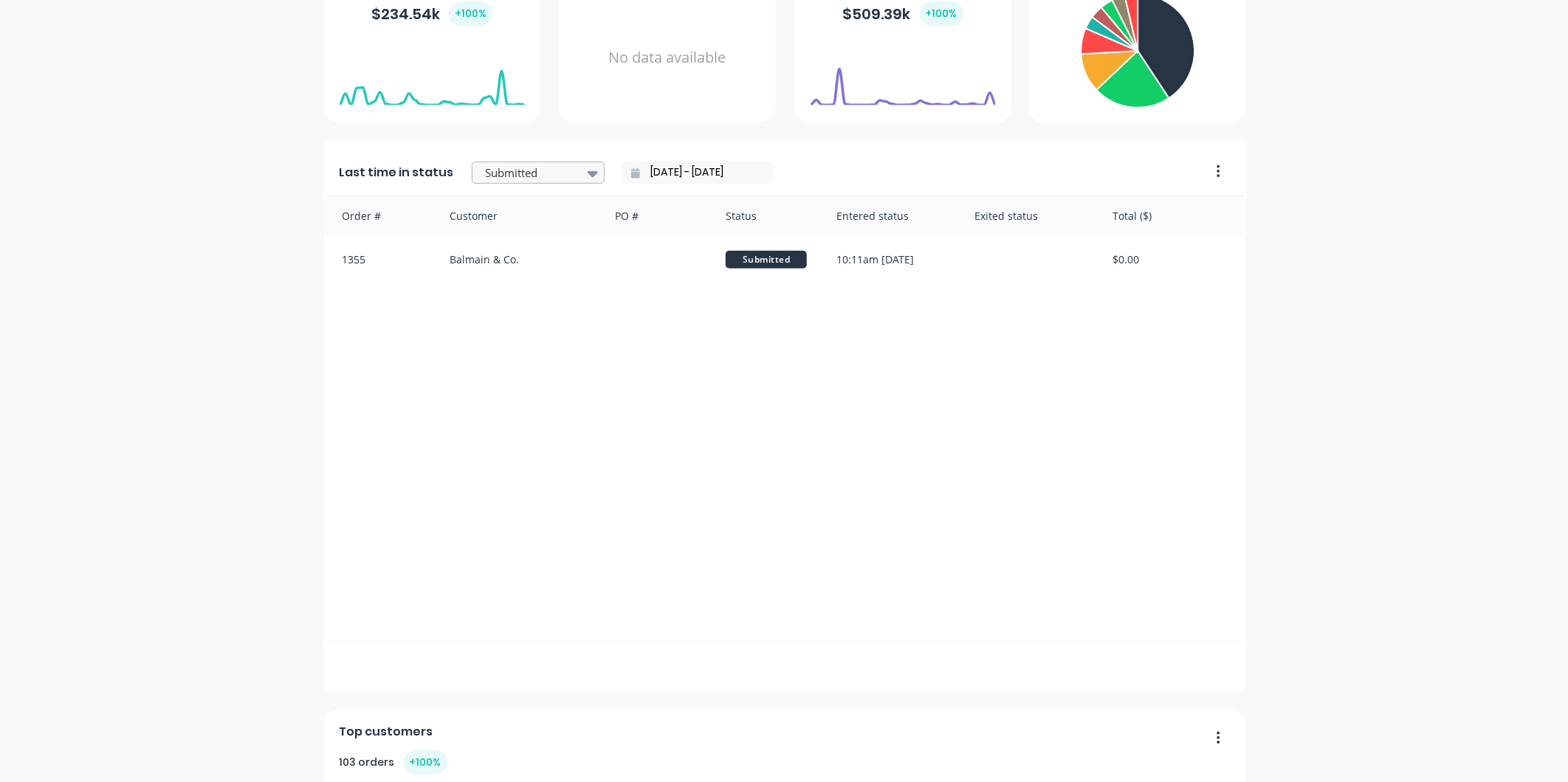
click at [588, 172] on icon at bounding box center [592, 174] width 10 height 6
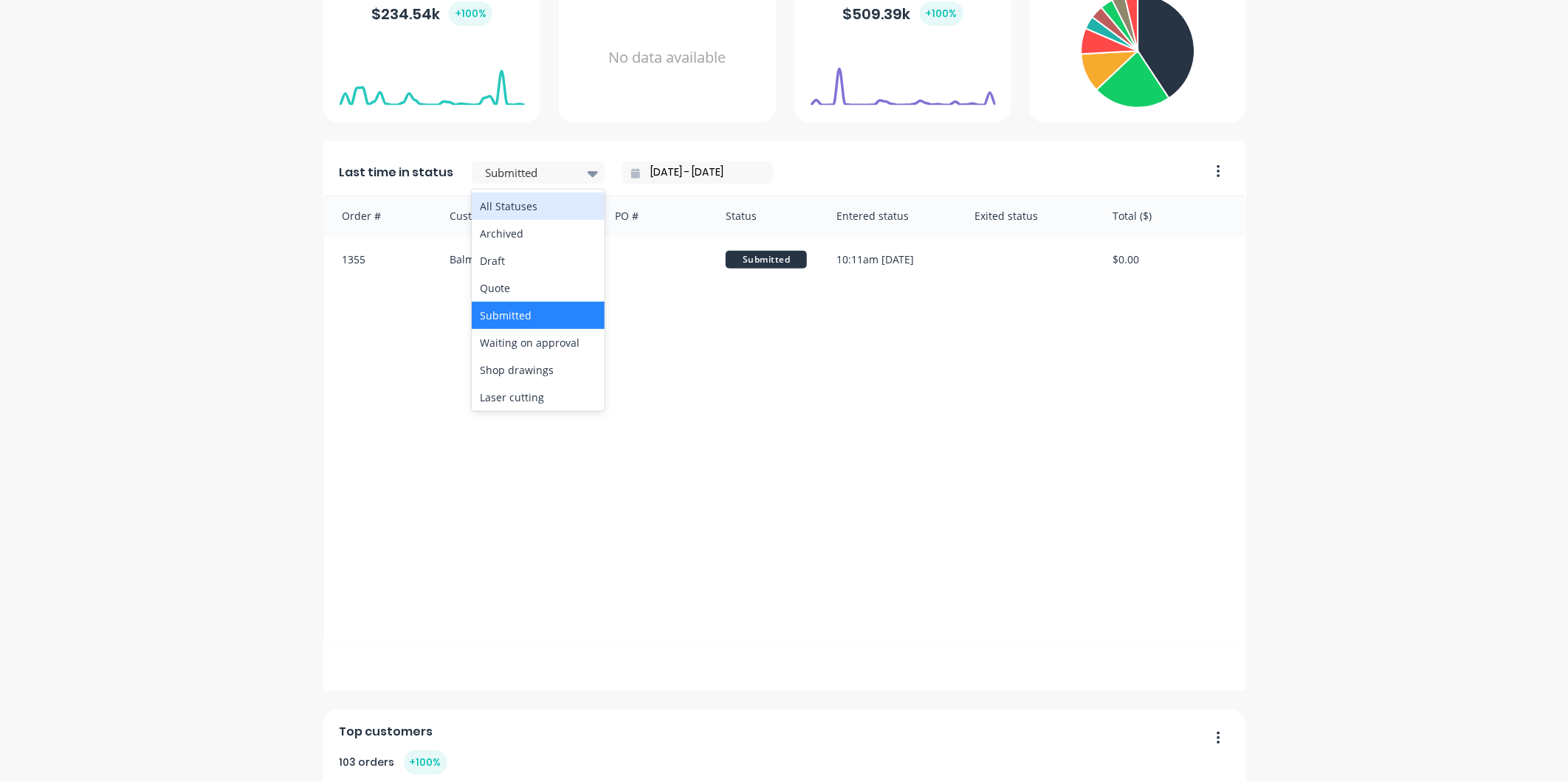
click at [523, 202] on div "All Statuses" at bounding box center [538, 206] width 133 height 27
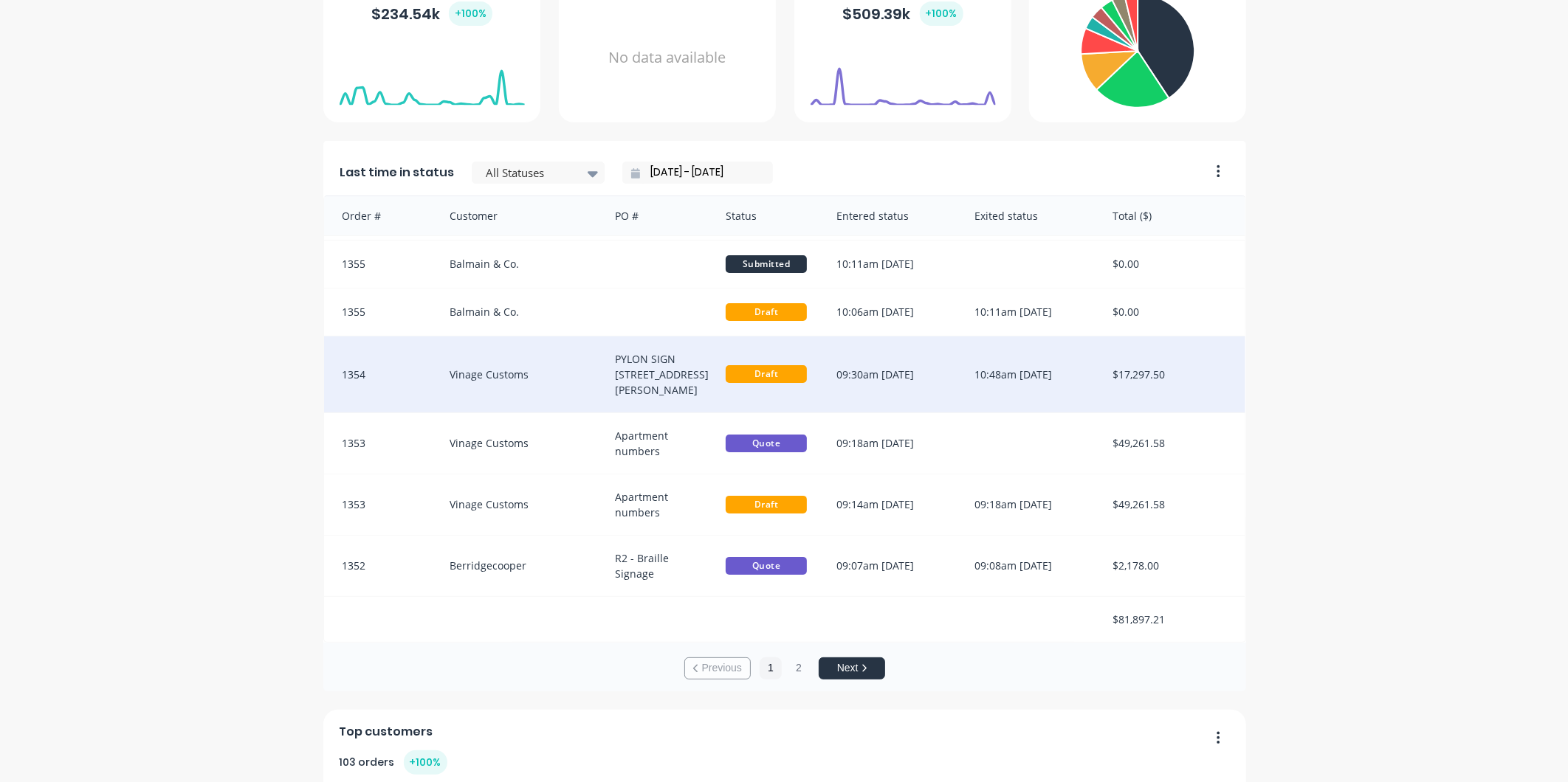
scroll to position [3, 0]
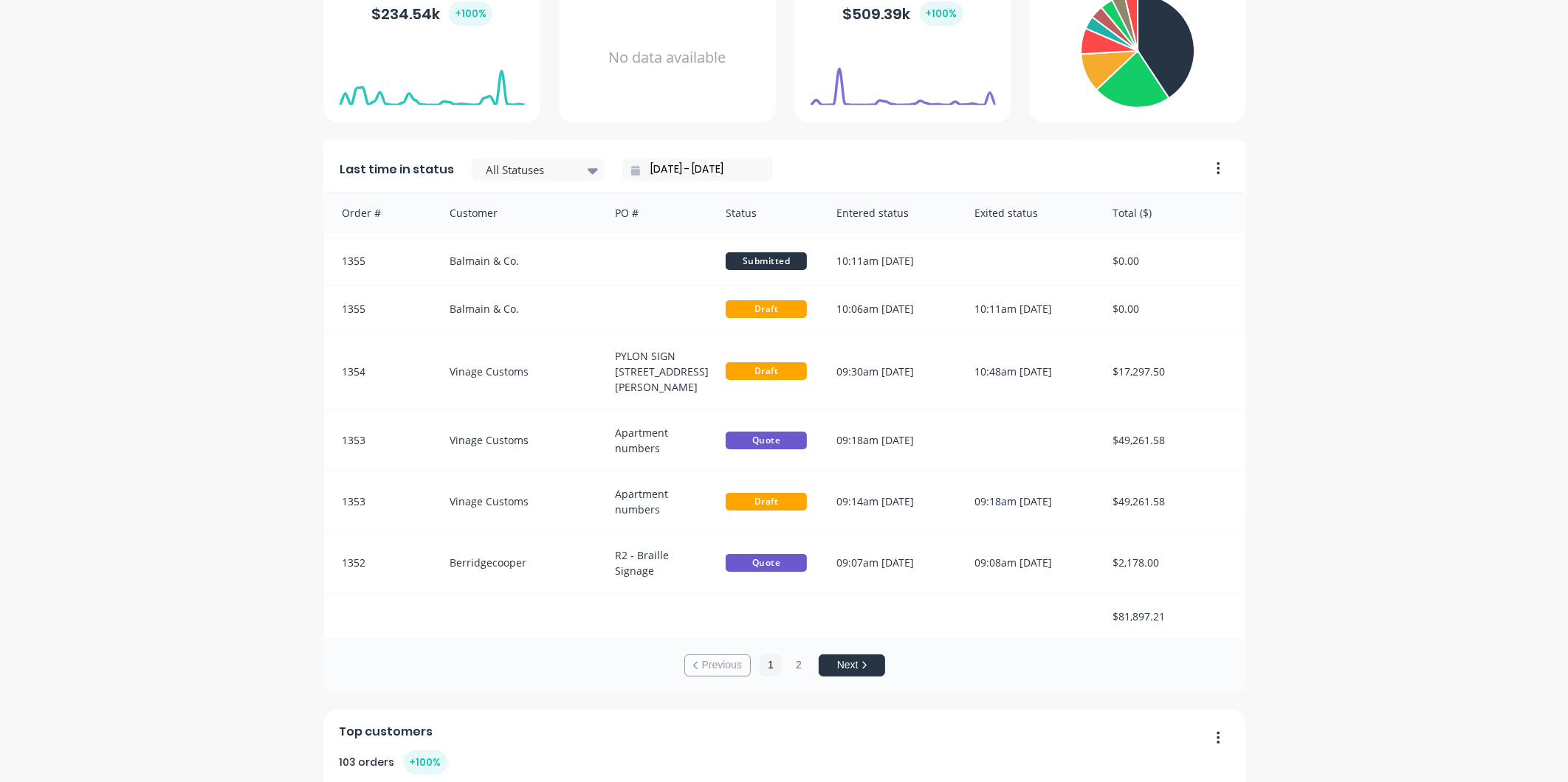
click at [222, 511] on div "City Prosign Create sales order Create purchase order Overview Select... [DATE]…" at bounding box center [784, 591] width 1568 height 1719
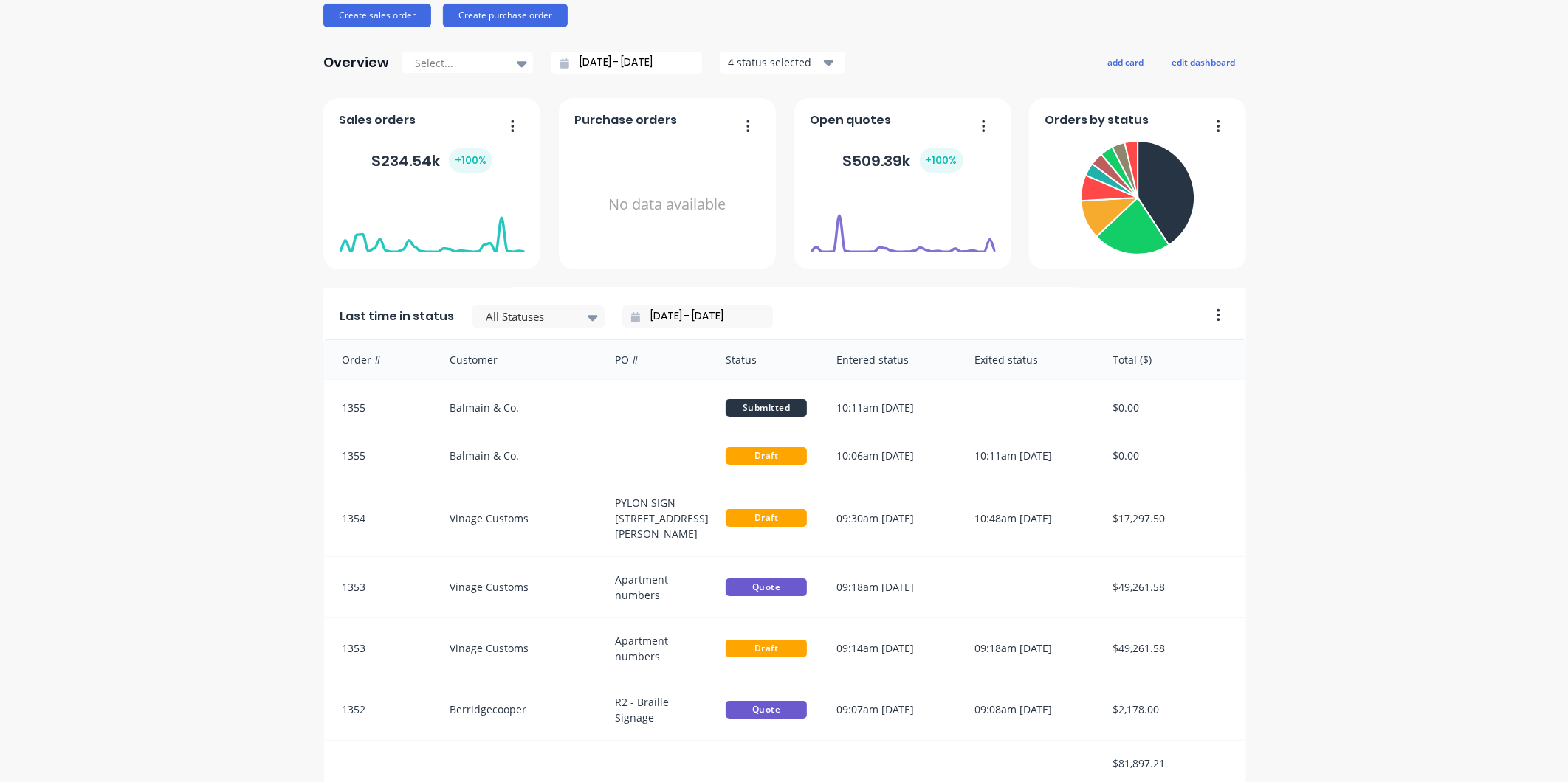
scroll to position [0, 0]
